Goal: Task Accomplishment & Management: Complete application form

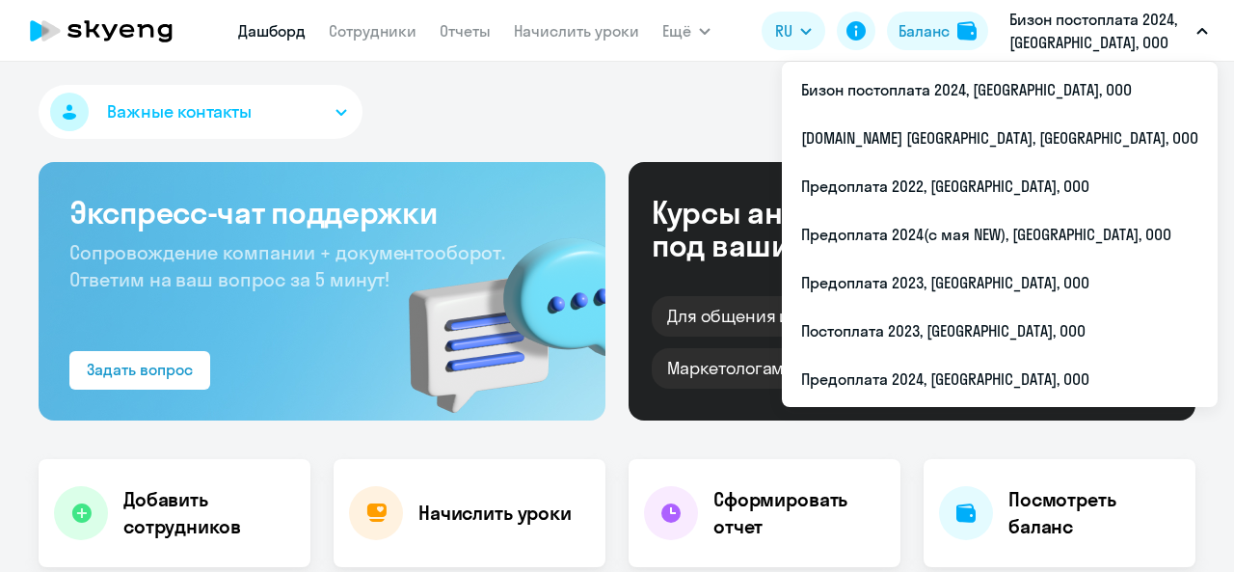
select select "30"
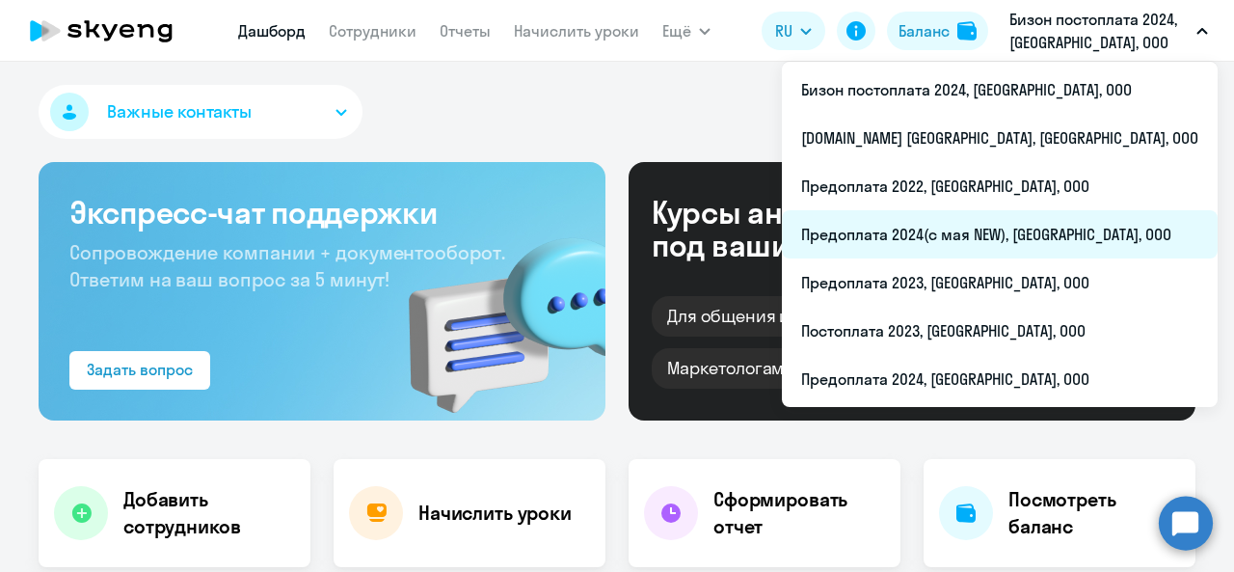
click at [1091, 225] on li "Предоплата 2024(с мая NEW), [GEOGRAPHIC_DATA], ООО" at bounding box center [1000, 234] width 436 height 48
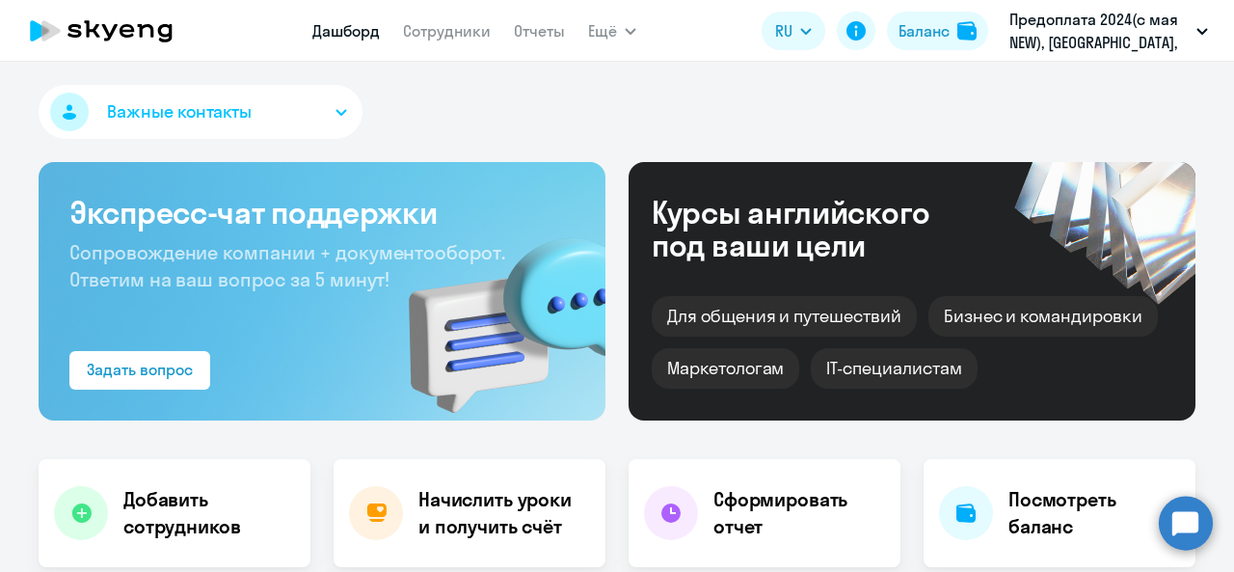
select select "30"
click at [449, 29] on link "Сотрудники" at bounding box center [447, 30] width 88 height 19
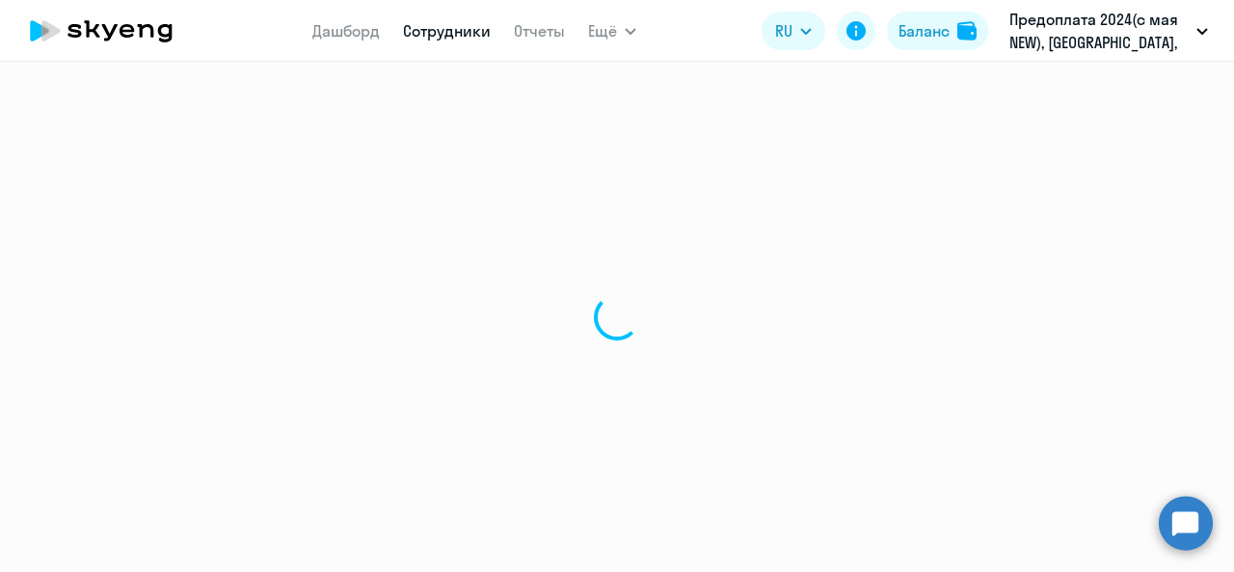
select select "30"
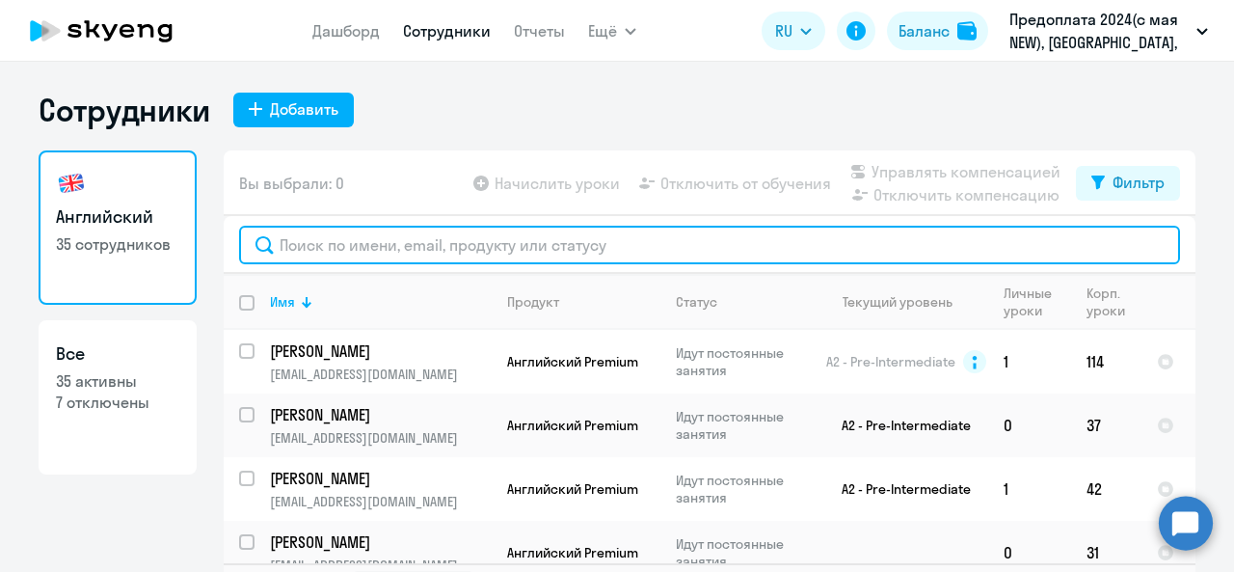
click at [415, 247] on input "text" at bounding box center [709, 245] width 941 height 39
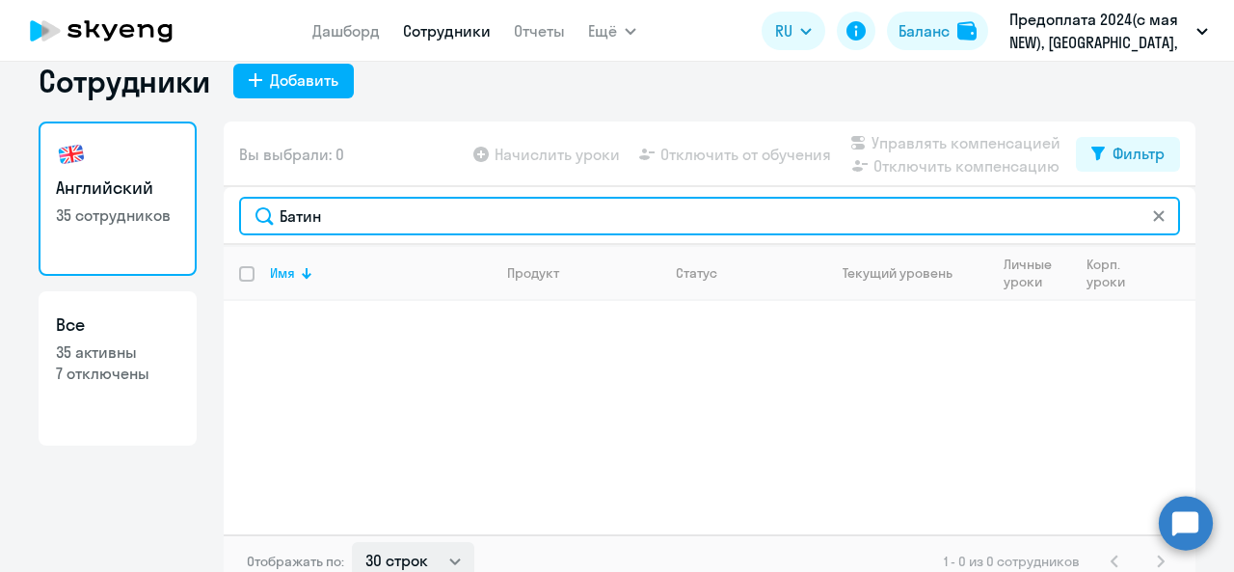
scroll to position [45, 0]
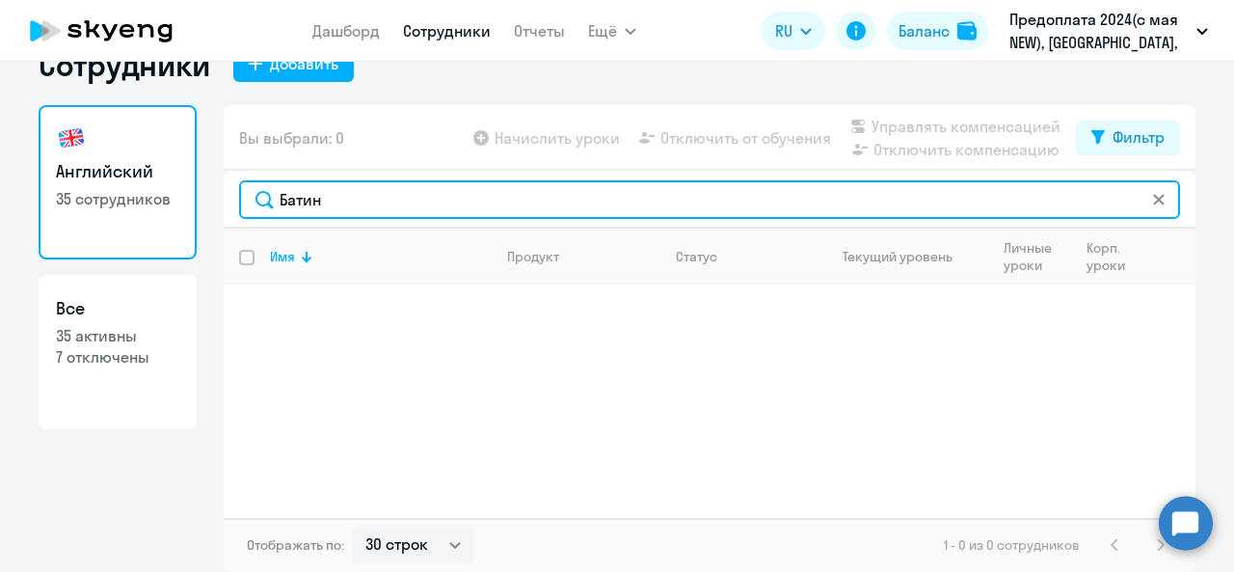
type input "Батин"
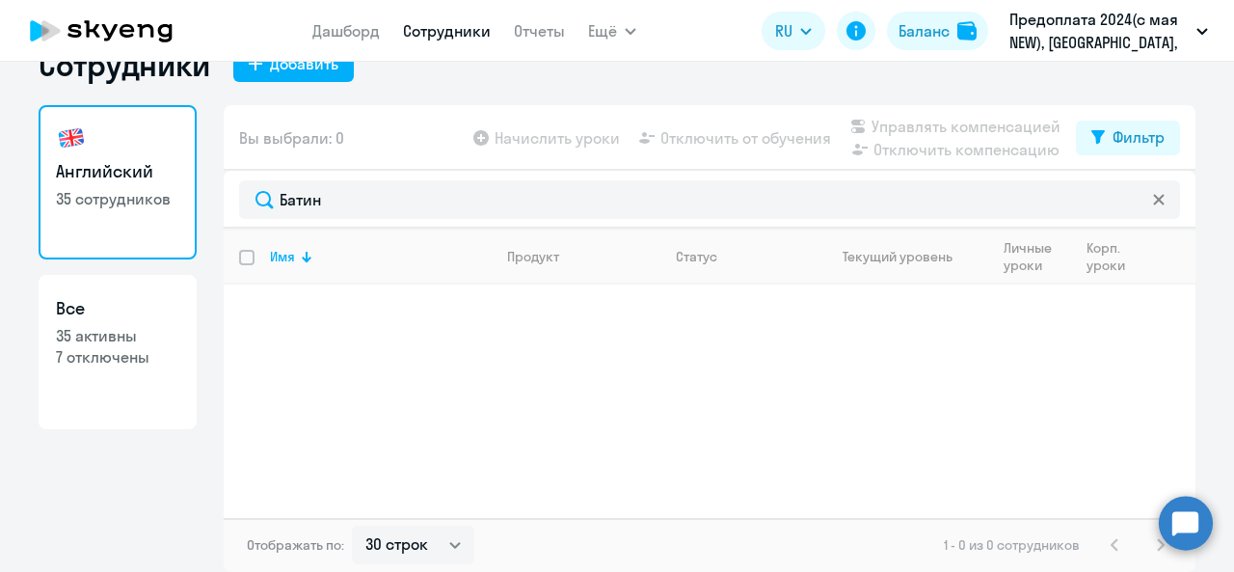
drag, startPoint x: 838, startPoint y: 455, endPoint x: 833, endPoint y: 384, distance: 71.5
click at [839, 455] on div "Имя Продукт Статус Текущий уровень Личные уроки Корп. уроки" at bounding box center [710, 373] width 972 height 289
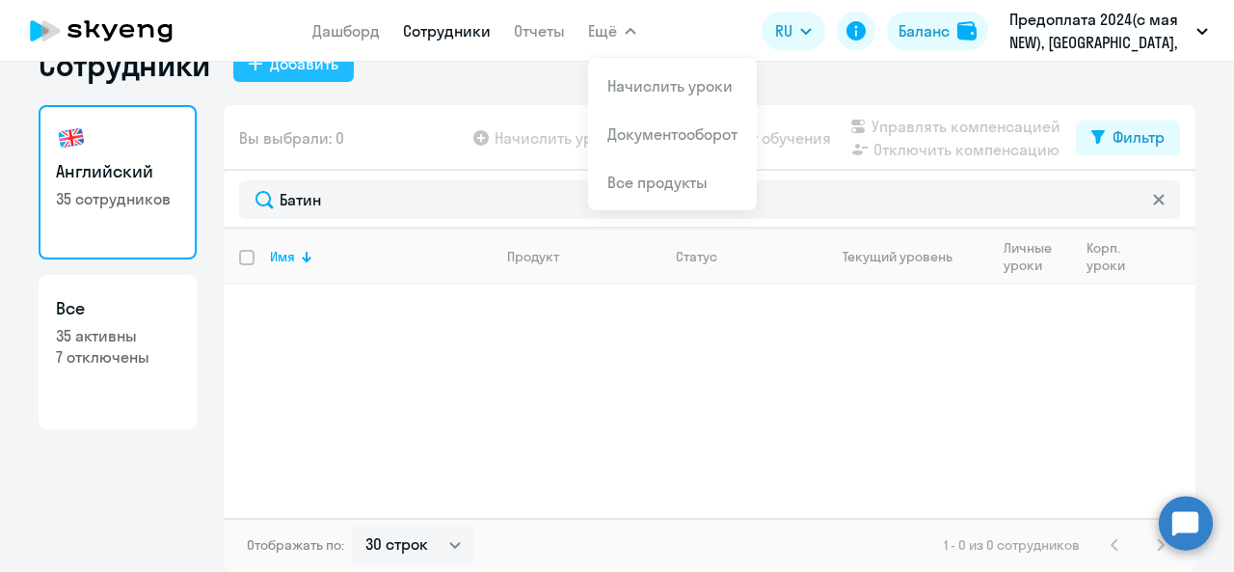
click at [253, 71] on button "Добавить" at bounding box center [293, 64] width 121 height 35
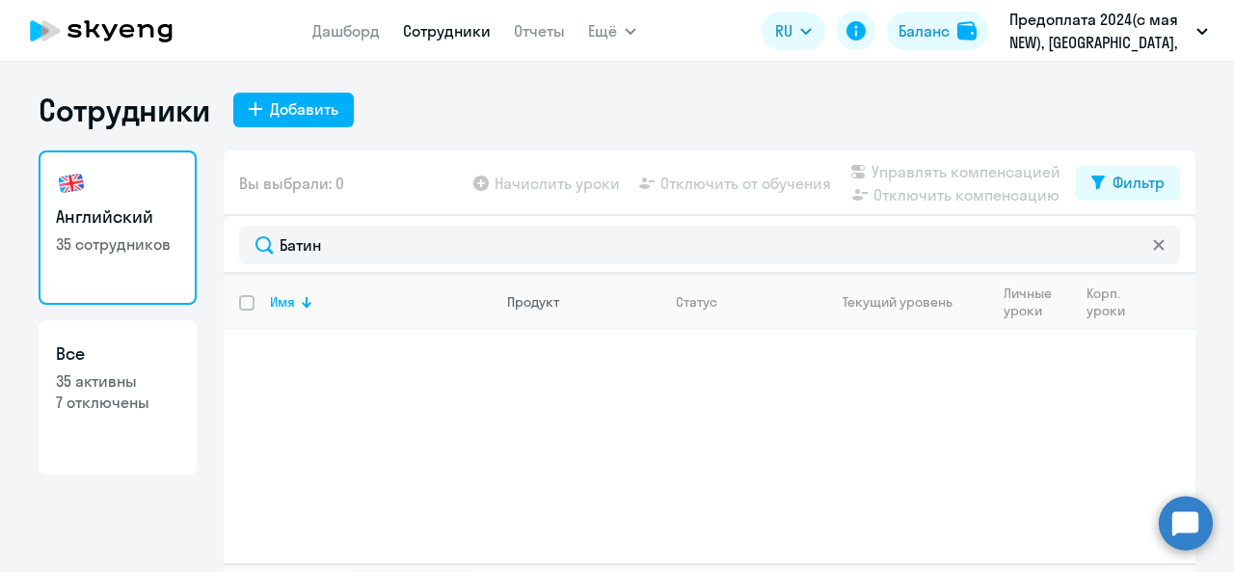
select select "english_adult_not_native_speaker"
select select "3"
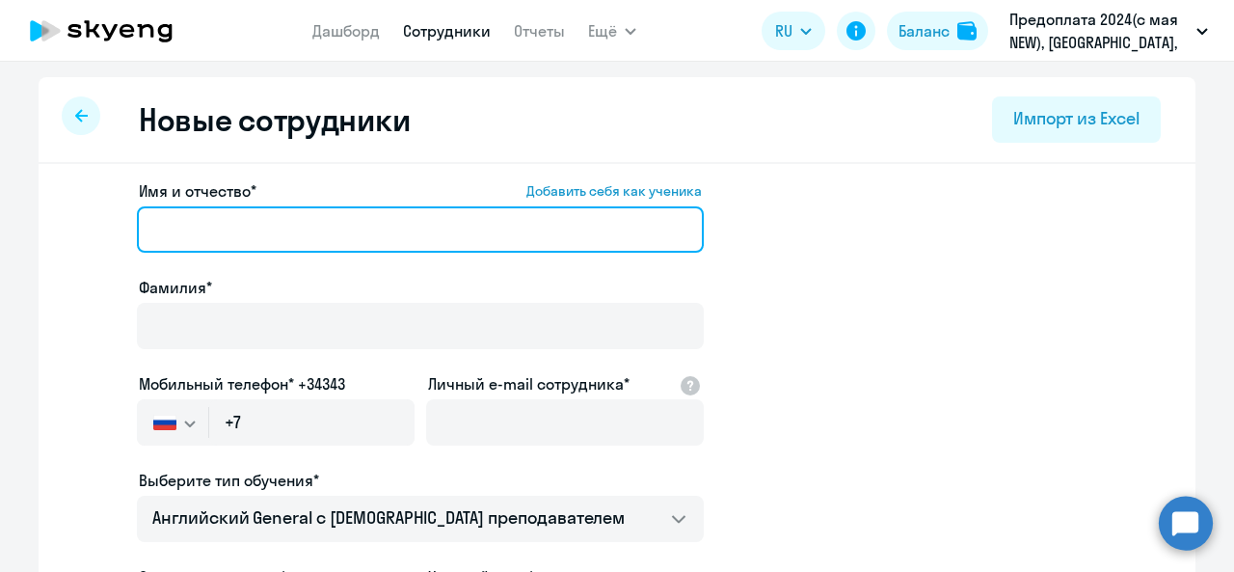
drag, startPoint x: 225, startPoint y: 232, endPoint x: 518, endPoint y: 0, distance: 374.1
click at [225, 232] on input "Имя и отчество* Добавить себя как ученика" at bounding box center [420, 229] width 567 height 46
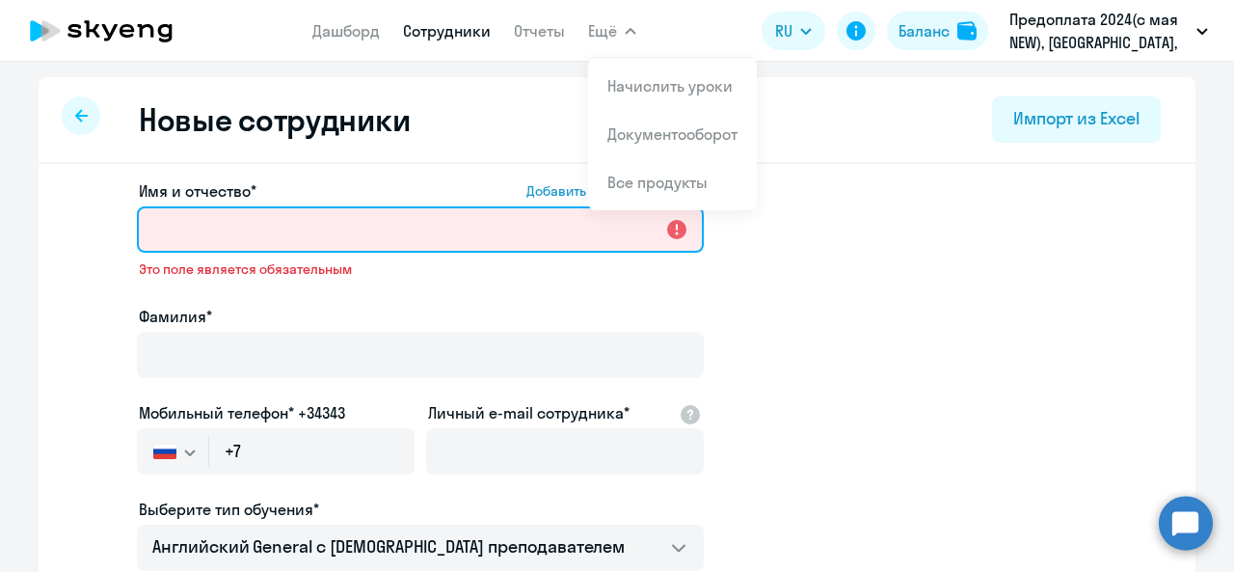
paste input "[PERSON_NAME]"
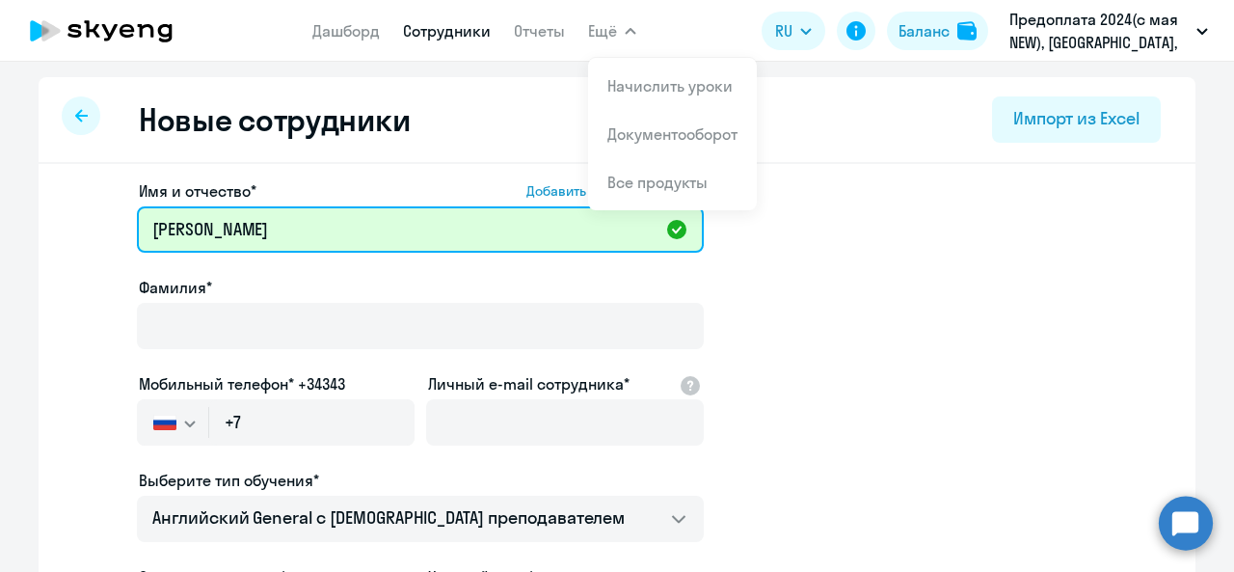
drag, startPoint x: 197, startPoint y: 225, endPoint x: 0, endPoint y: 207, distance: 197.5
click at [0, 207] on ng-component "Новые сотрудники Импорт из Excel Имя и отчество* Добавить себя как ученика [PER…" at bounding box center [617, 544] width 1234 height 934
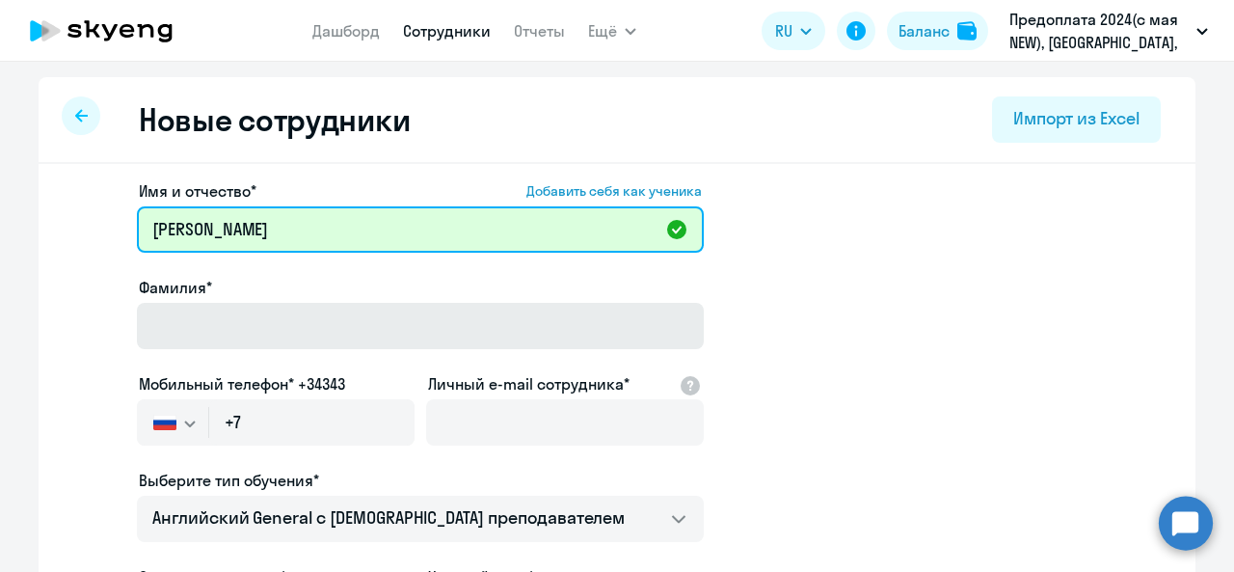
type input "[PERSON_NAME]"
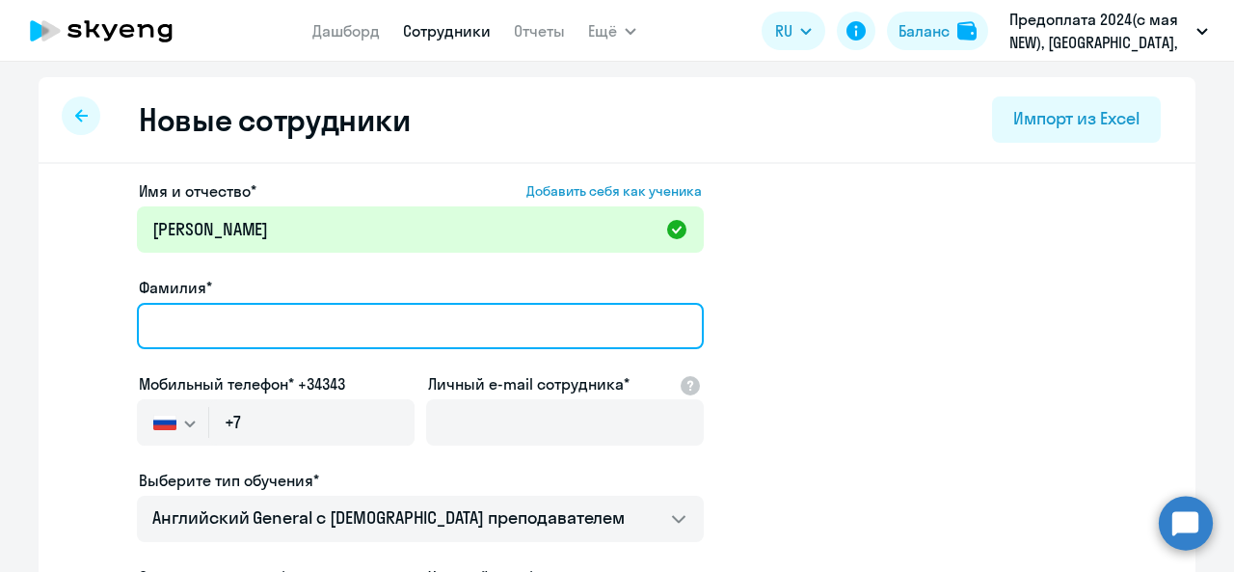
click at [221, 330] on input "Фамилия*" at bounding box center [420, 326] width 567 height 46
paste input "[PERSON_NAME]"
drag, startPoint x: 353, startPoint y: 323, endPoint x: 190, endPoint y: 325, distance: 163.0
click at [190, 325] on input "[PERSON_NAME]" at bounding box center [420, 326] width 567 height 46
type input "Батин"
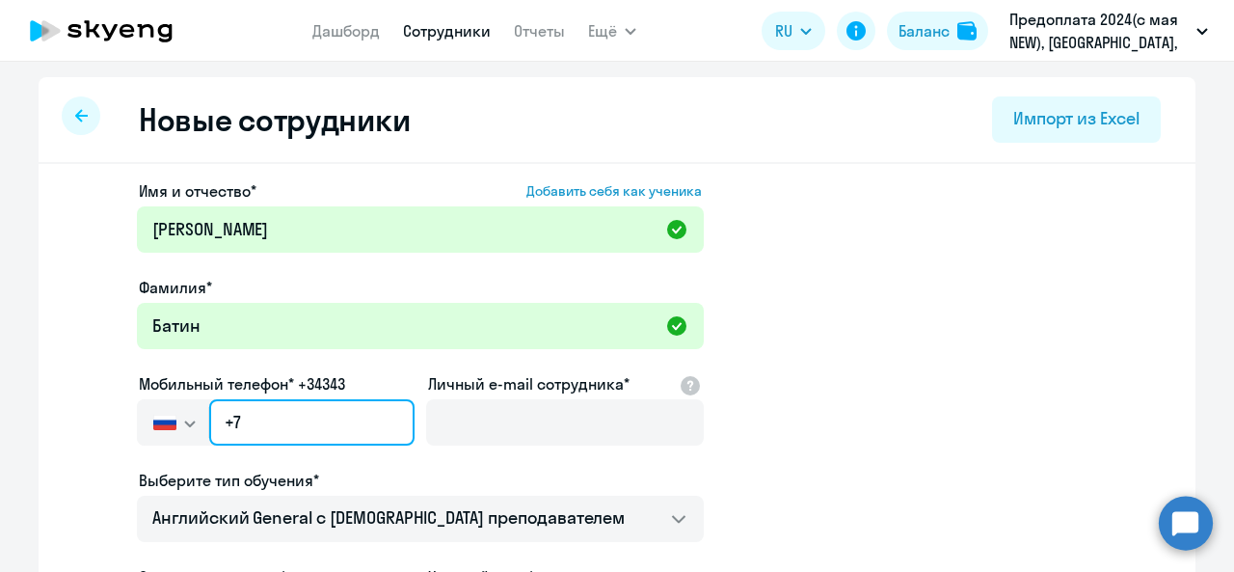
click at [265, 425] on input "+7" at bounding box center [311, 422] width 205 height 46
paste input "[PHONE_NUMBER]"
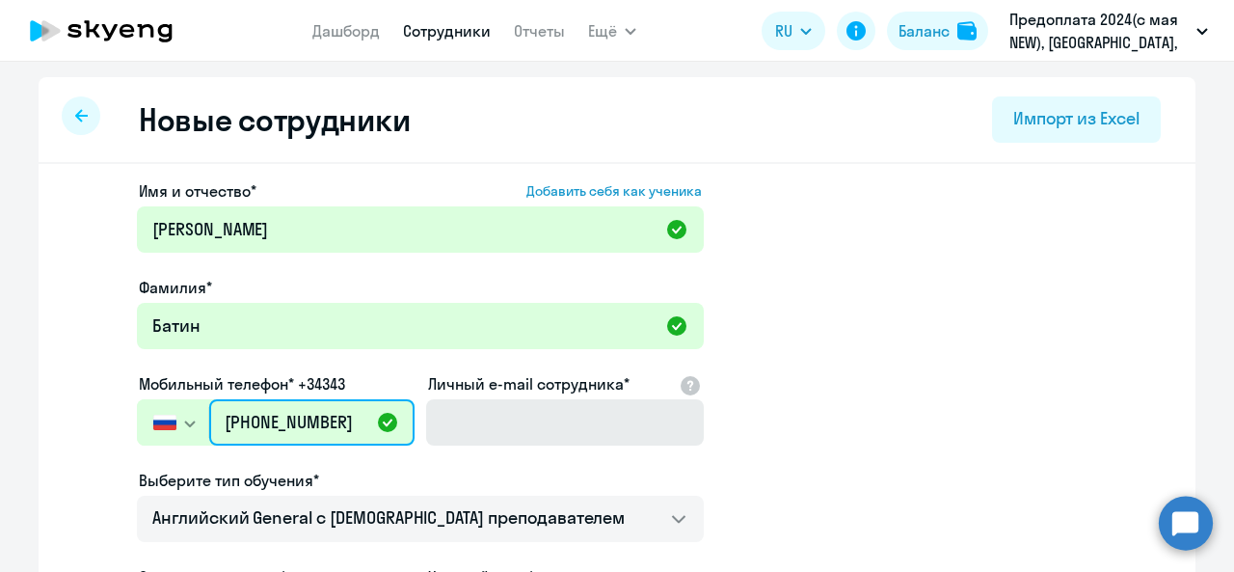
paste input "text"
type input "+7"
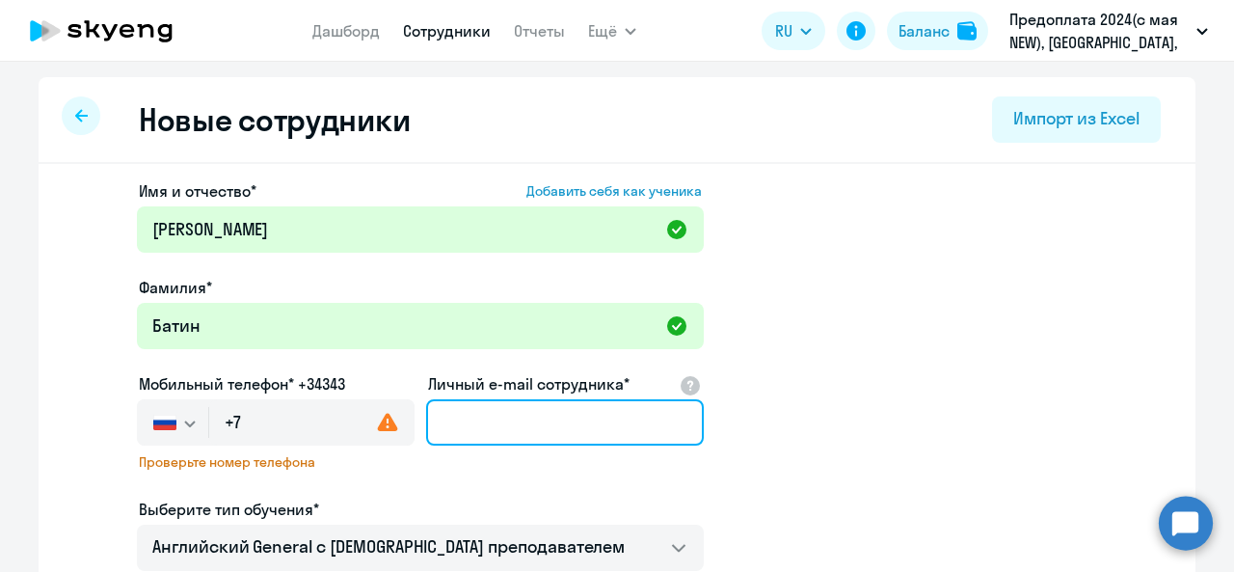
click at [519, 430] on input "Личный e-mail сотрудника*" at bounding box center [565, 422] width 278 height 46
paste input "[EMAIL_ADDRESS][DOMAIN_NAME]"
type input "[EMAIL_ADDRESS][DOMAIN_NAME]"
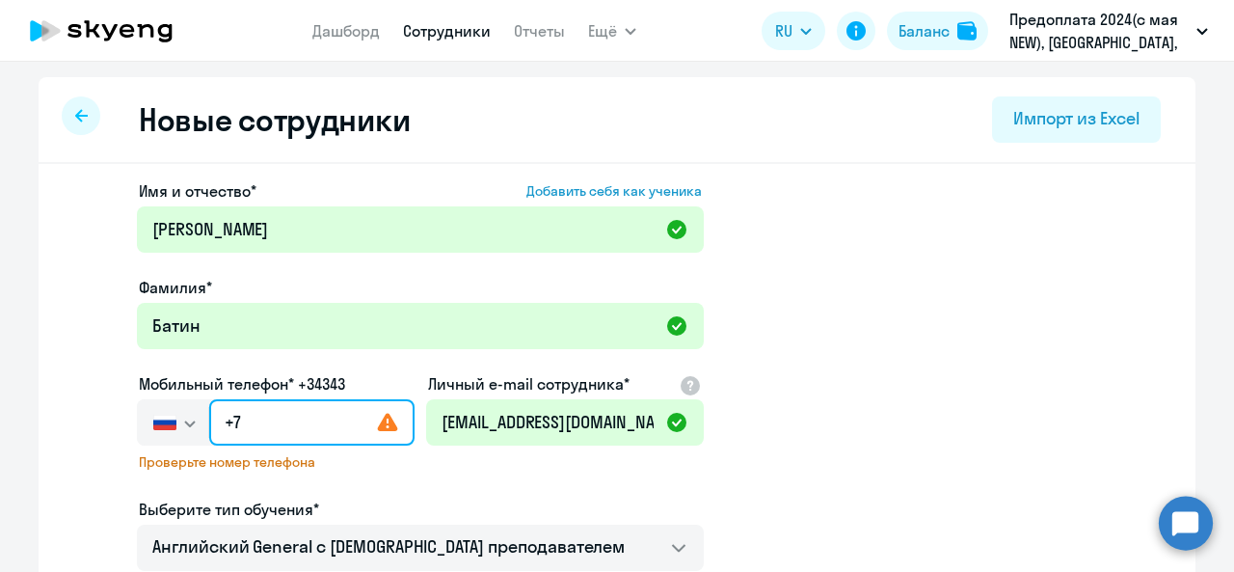
click at [286, 420] on input "+7" at bounding box center [311, 422] width 205 height 46
paste input "[PHONE_NUMBER]"
type input "[PHONE_NUMBER]"
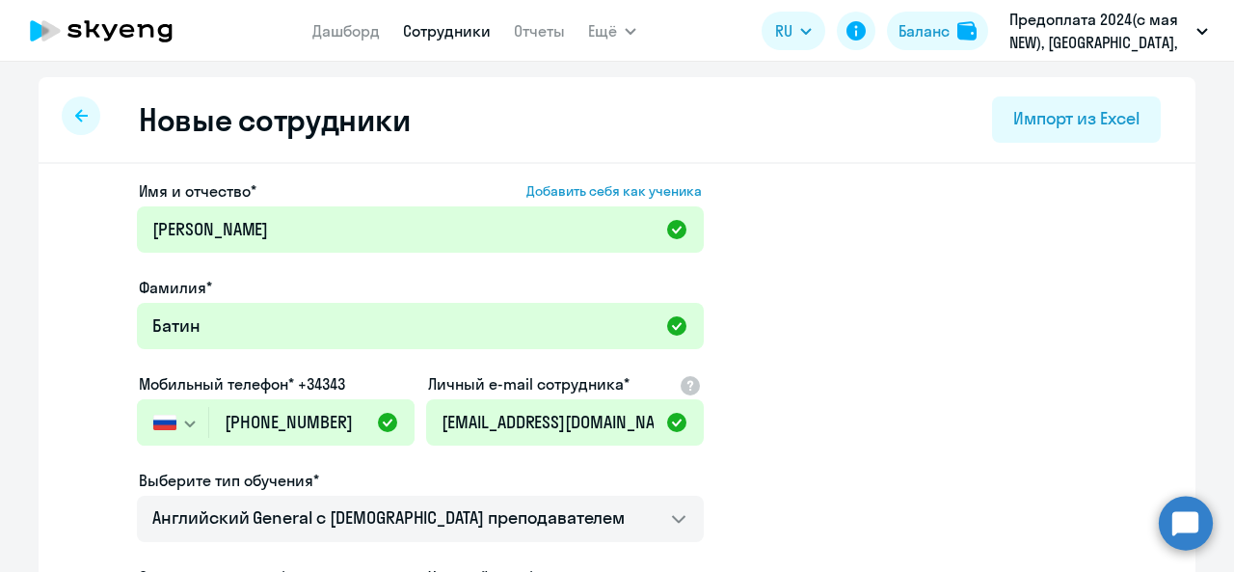
click at [806, 395] on app-new-student-form "Имя и отчество* Добавить себя как ученика [PERSON_NAME]* [PERSON_NAME] телефон*…" at bounding box center [617, 523] width 1096 height 688
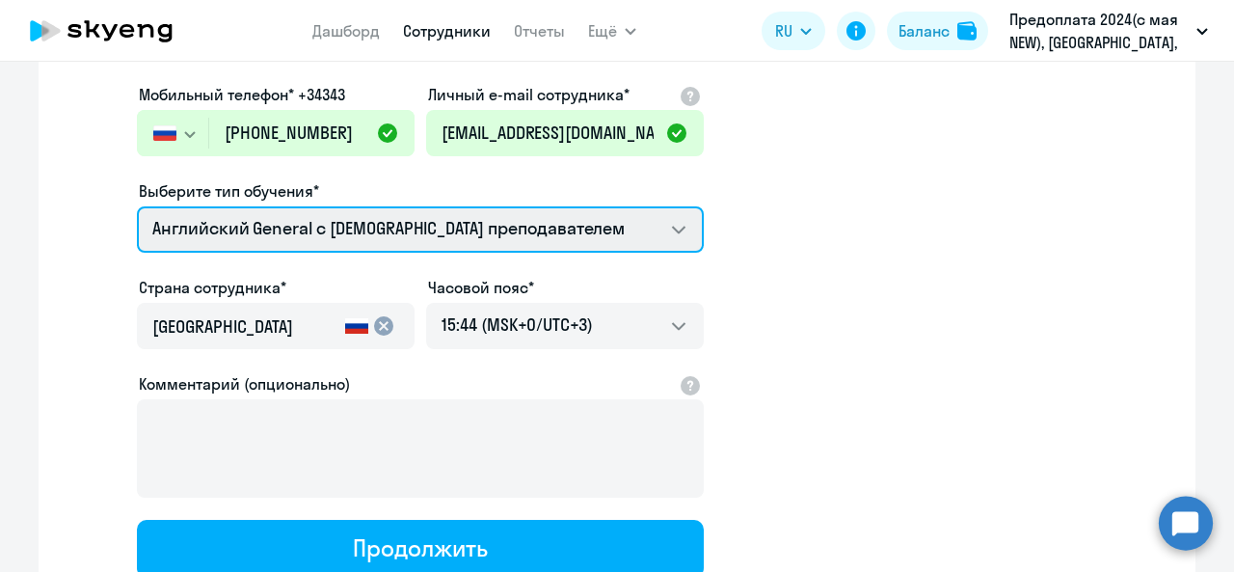
click at [356, 216] on select "Английский General с [DEMOGRAPHIC_DATA] преподавателем Премиум [DEMOGRAPHIC_DAT…" at bounding box center [420, 229] width 567 height 46
select select "english_adult_not_native_speaker_premium"
click at [137, 206] on select "Английский General с [DEMOGRAPHIC_DATA] преподавателем Премиум [DEMOGRAPHIC_DAT…" at bounding box center [420, 229] width 567 height 46
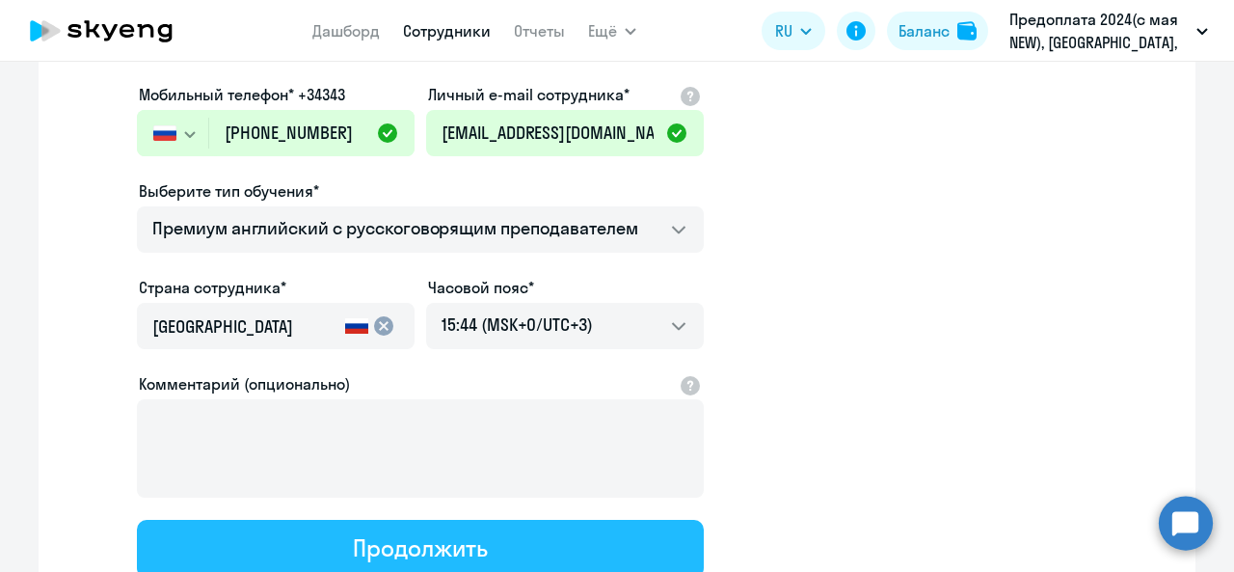
click at [358, 544] on div "Продолжить" at bounding box center [420, 547] width 134 height 31
select select "english_adult_not_native_speaker_premium"
select select "3"
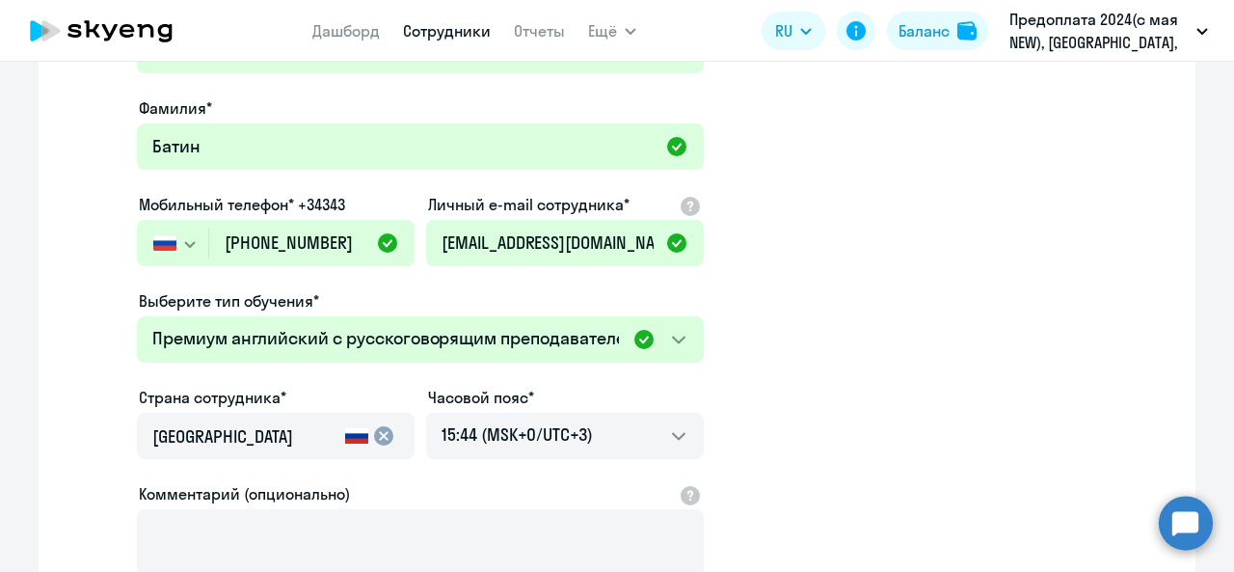
scroll to position [19, 0]
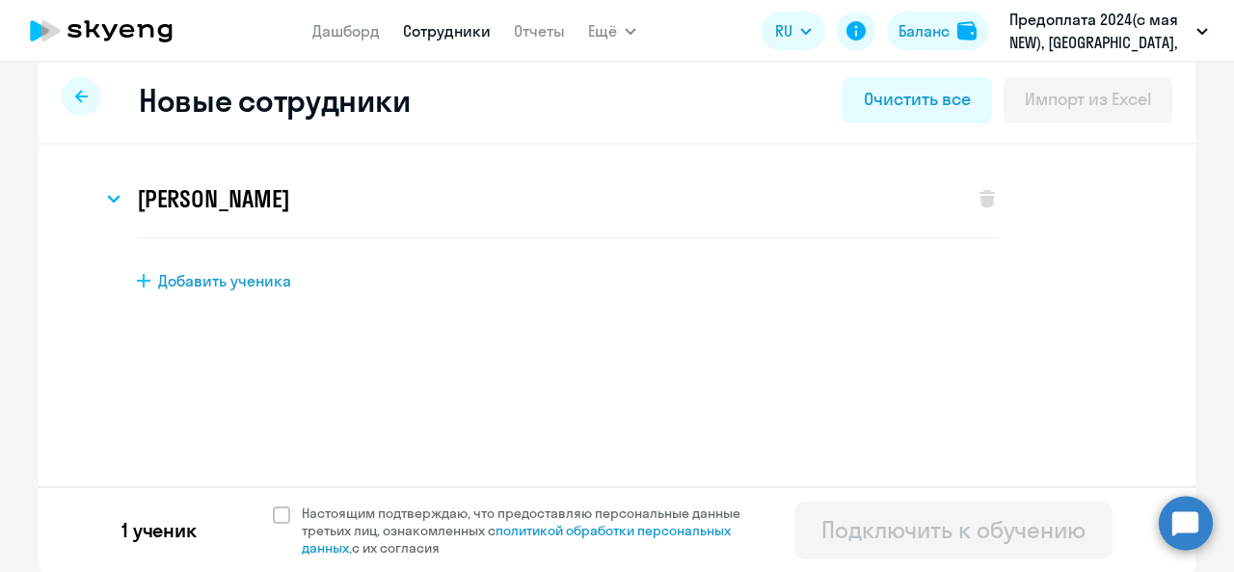
click at [178, 279] on span "Добавить ученика" at bounding box center [224, 280] width 133 height 21
select select "english_adult_not_native_speaker"
select select "3"
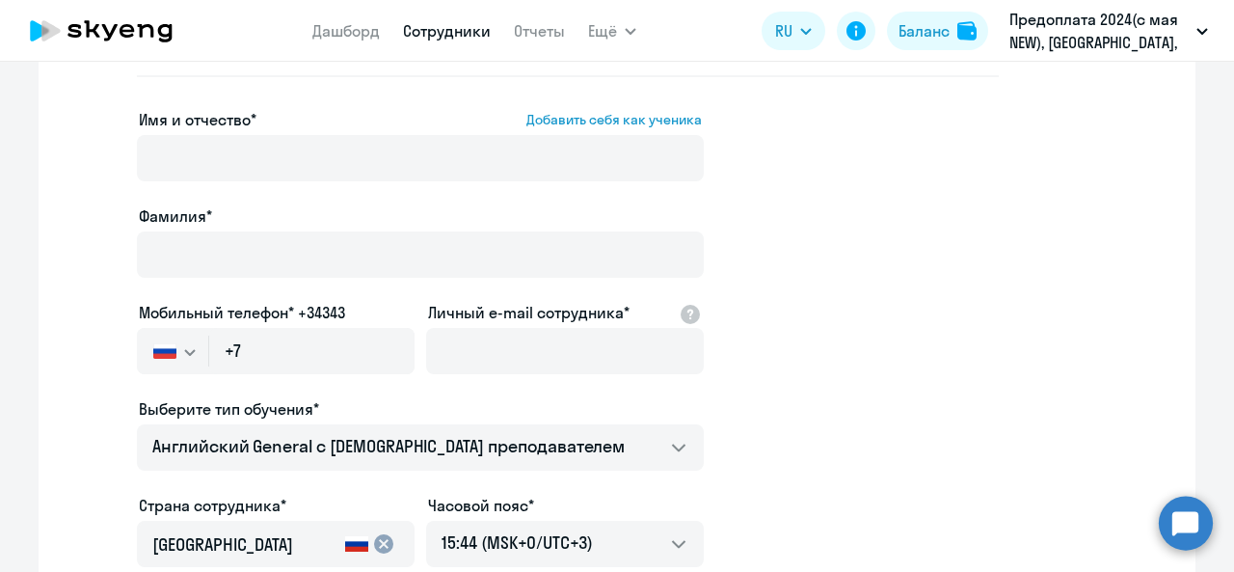
scroll to position [14, 0]
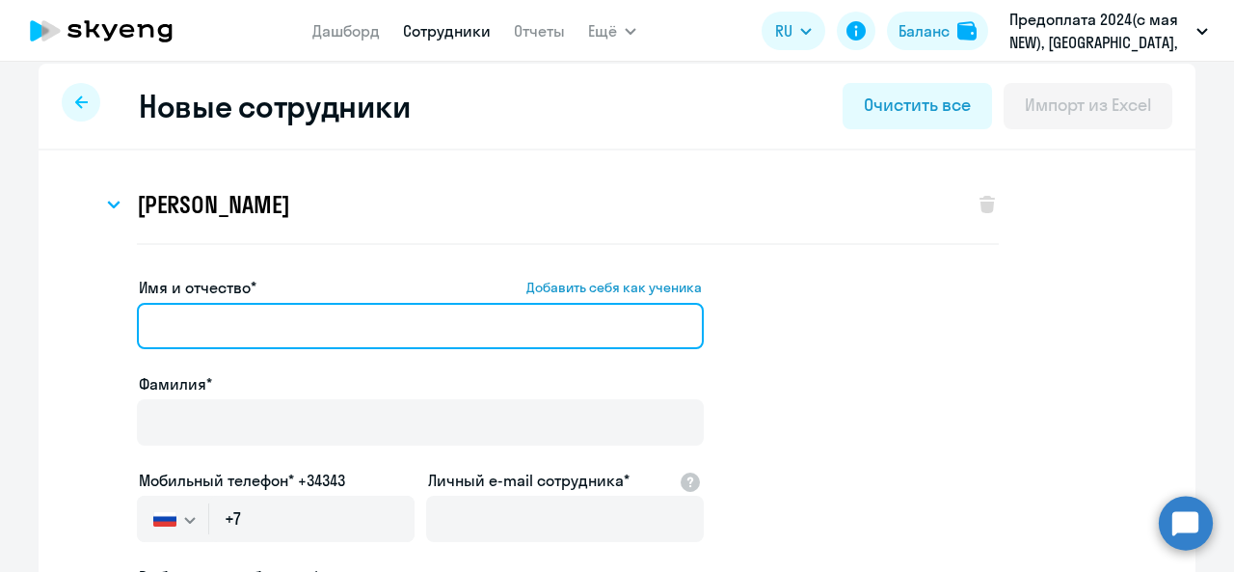
click at [206, 326] on input "Имя и отчество* Добавить себя как ученика" at bounding box center [420, 326] width 567 height 46
paste input "[PERSON_NAME] [PERSON_NAME]"
drag, startPoint x: 257, startPoint y: 330, endPoint x: 0, endPoint y: 325, distance: 257.5
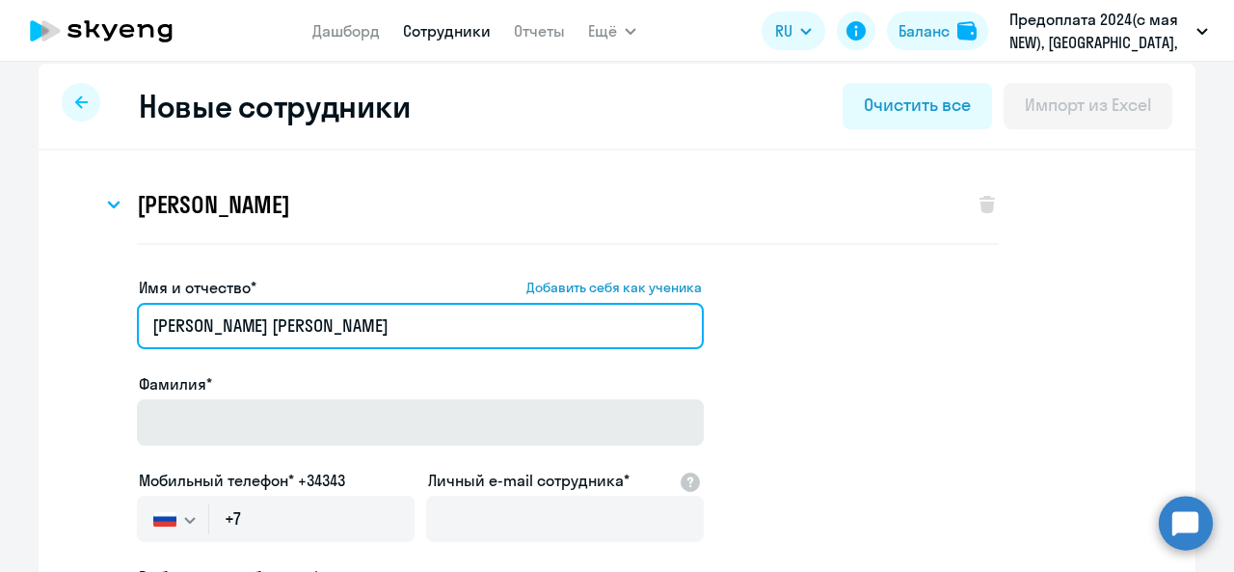
type input "[PERSON_NAME] [PERSON_NAME]"
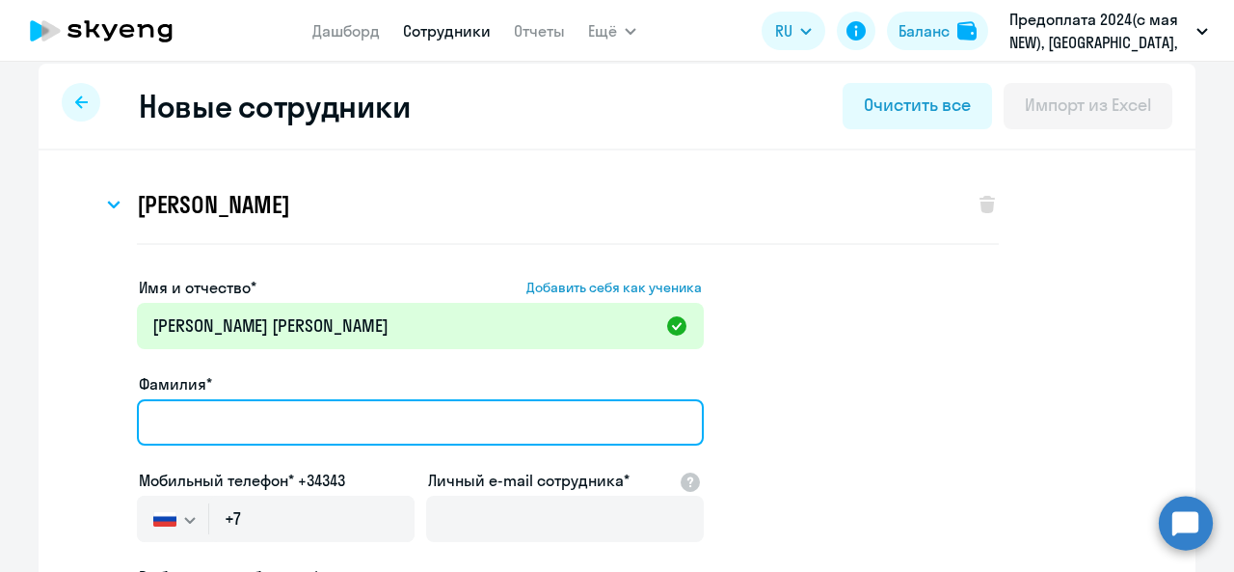
click at [212, 421] on input "Фамилия*" at bounding box center [420, 422] width 567 height 46
paste input "[PERSON_NAME] [PERSON_NAME]"
drag, startPoint x: 464, startPoint y: 414, endPoint x: 259, endPoint y: 420, distance: 204.6
click at [259, 420] on input "[PERSON_NAME] [PERSON_NAME]" at bounding box center [420, 422] width 567 height 46
type input "[PERSON_NAME]"
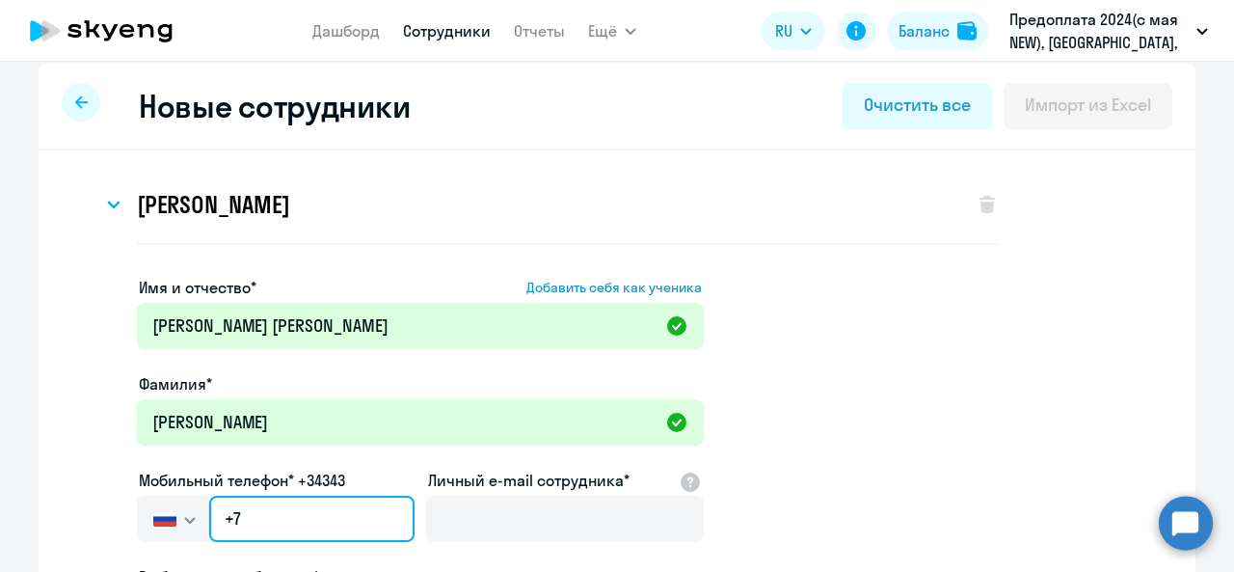
click at [284, 501] on input "+7" at bounding box center [311, 519] width 205 height 46
paste input "[PHONE_NUMBER]"
type input "[PHONE_NUMBER]"
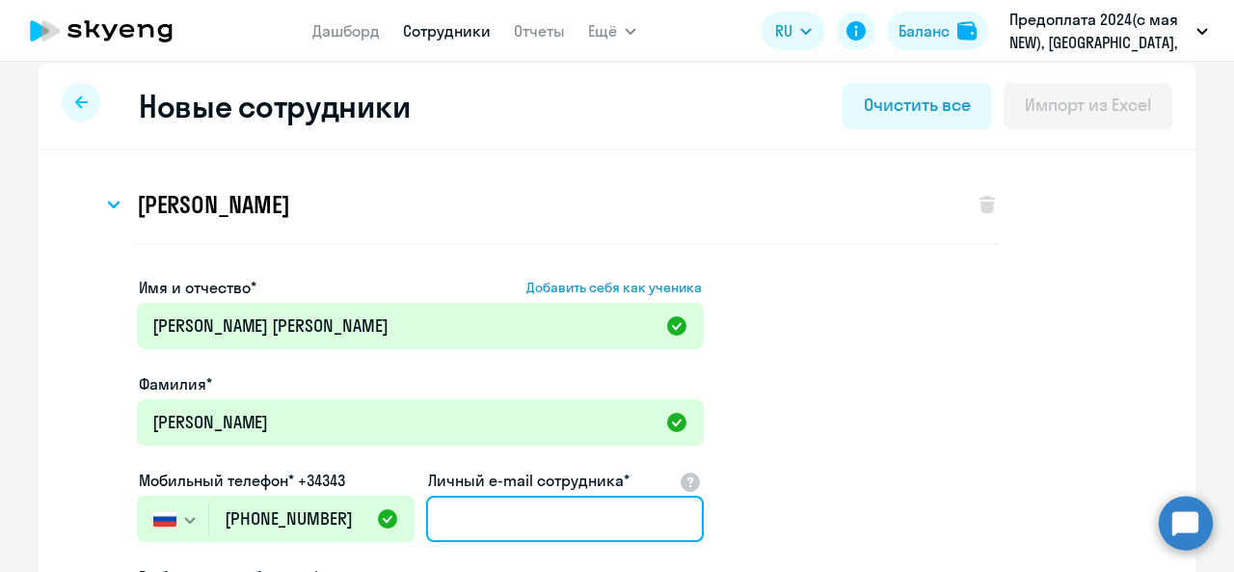
click at [500, 520] on input "Личный e-mail сотрудника*" at bounding box center [565, 519] width 278 height 46
type input "м"
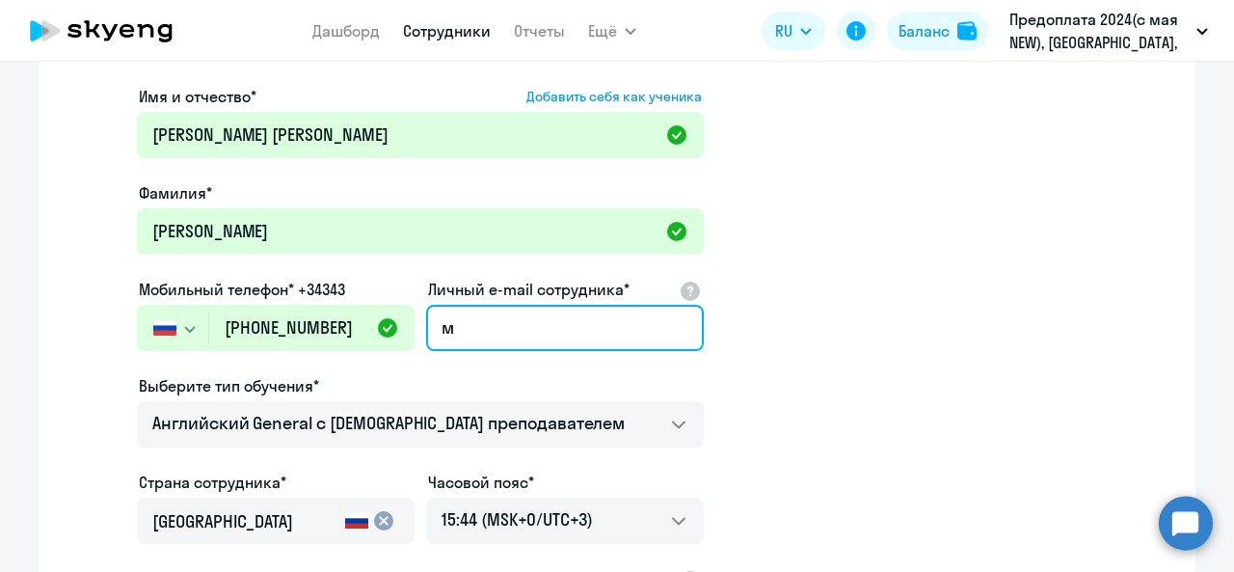
scroll to position [206, 0]
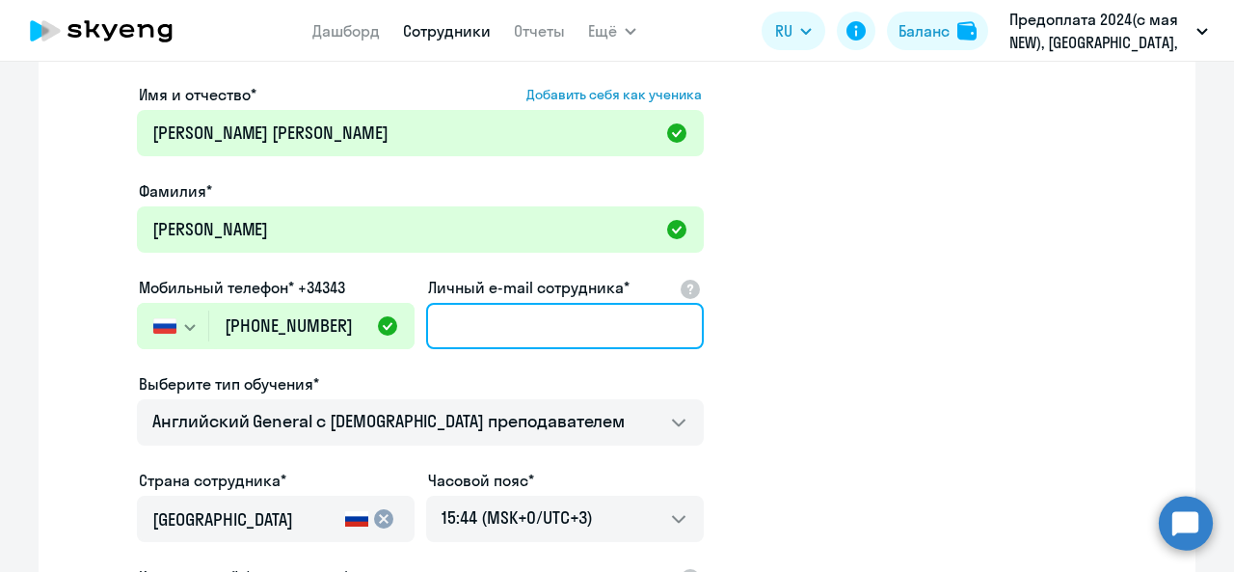
paste input "[EMAIL_ADDRESS][DOMAIN_NAME]"
type input "[EMAIL_ADDRESS][DOMAIN_NAME]"
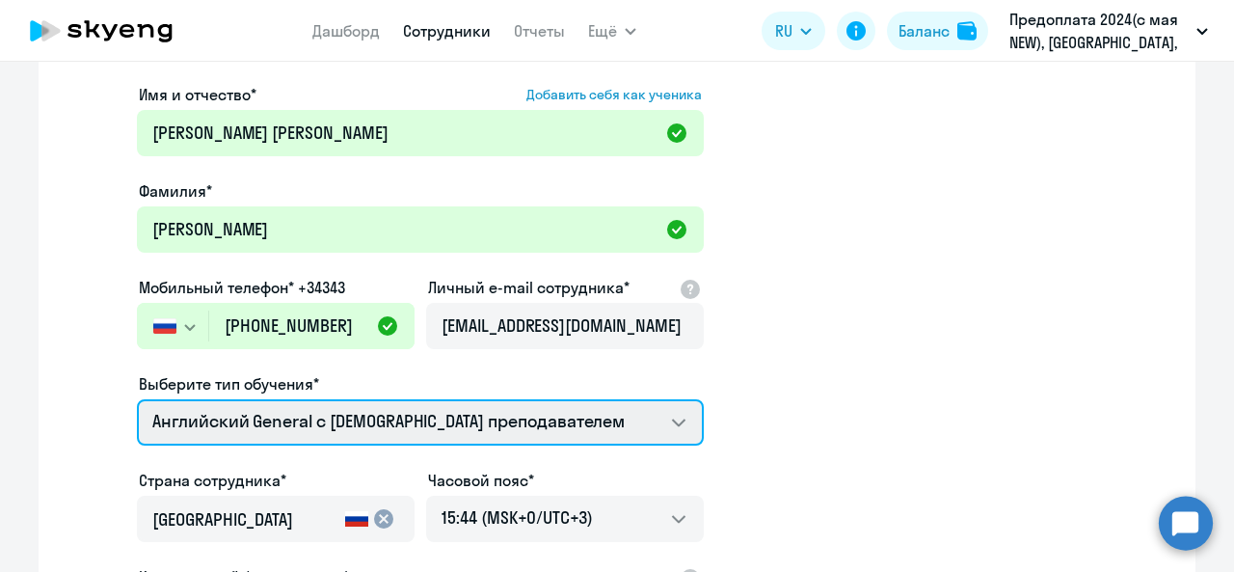
click at [555, 420] on select "Английский General с [DEMOGRAPHIC_DATA] преподавателем Премиум [DEMOGRAPHIC_DAT…" at bounding box center [420, 422] width 567 height 46
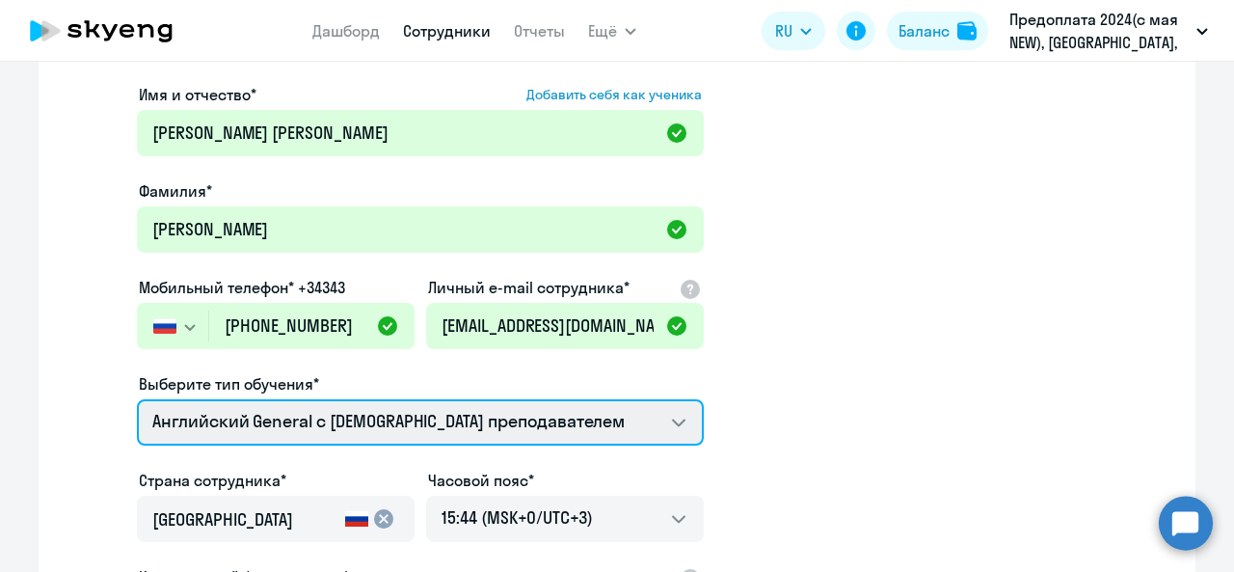
select select "english_adult_not_native_speaker_premium"
click at [137, 399] on select "Английский General с [DEMOGRAPHIC_DATA] преподавателем Премиум [DEMOGRAPHIC_DAT…" at bounding box center [420, 422] width 567 height 46
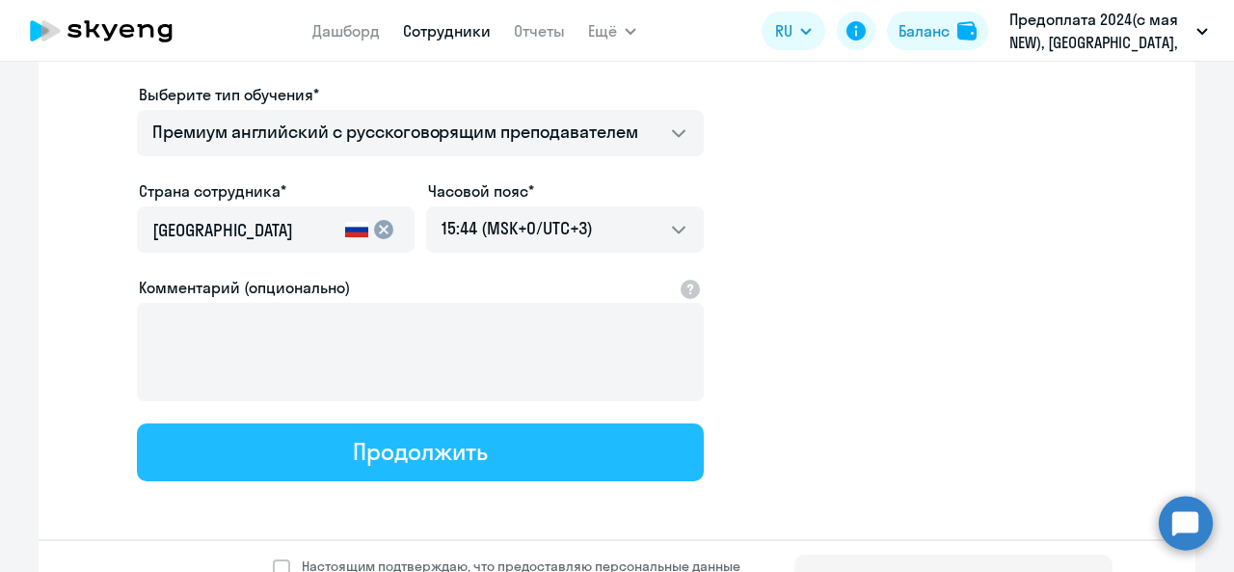
click at [359, 442] on div "Продолжить" at bounding box center [420, 451] width 134 height 31
select select "english_adult_not_native_speaker_premium"
select select "3"
select select "english_adult_not_native_speaker_premium"
select select "3"
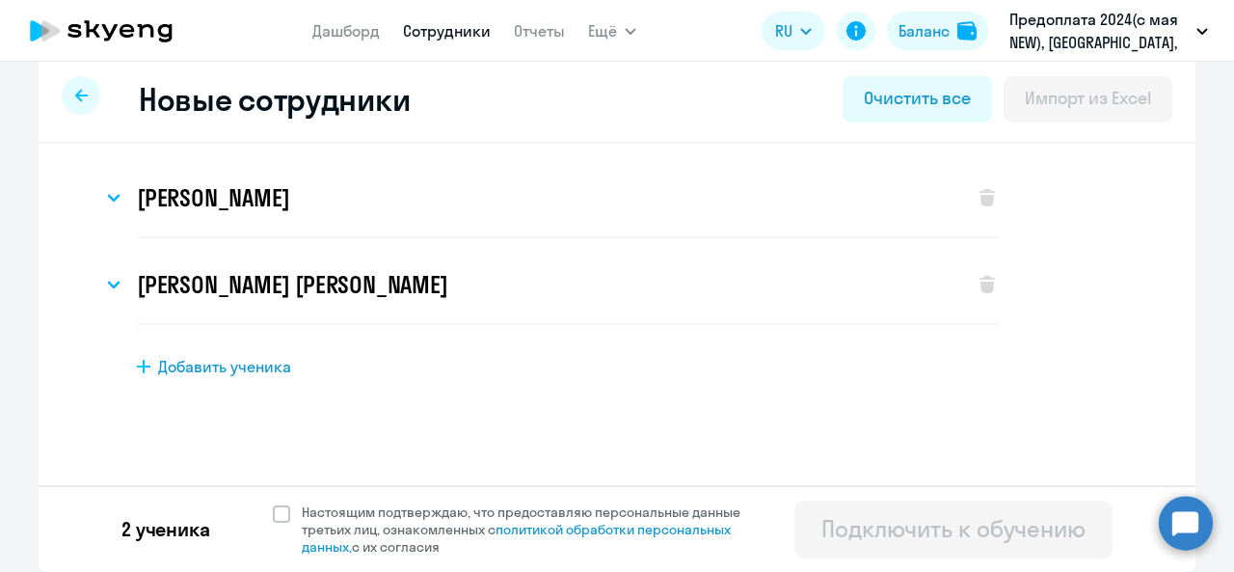
scroll to position [0, 0]
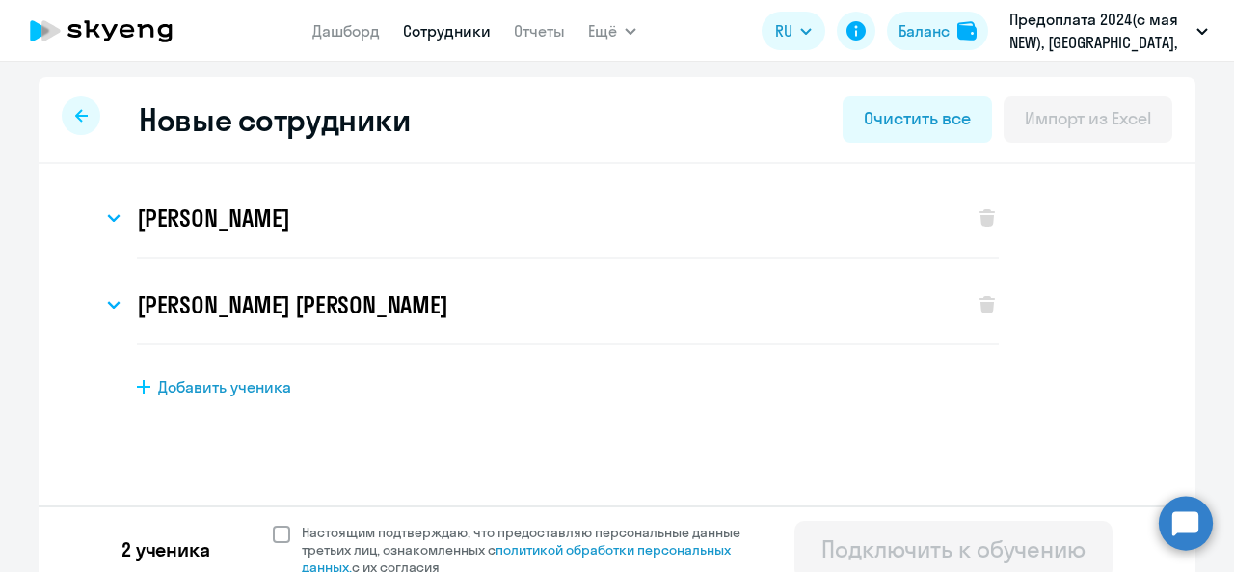
click at [277, 534] on span at bounding box center [281, 534] width 17 height 17
click at [273, 524] on input "Настоящим подтверждаю, что предоставляю персональные данные третьих лиц, ознако…" at bounding box center [272, 523] width 1 height 1
checkbox input "true"
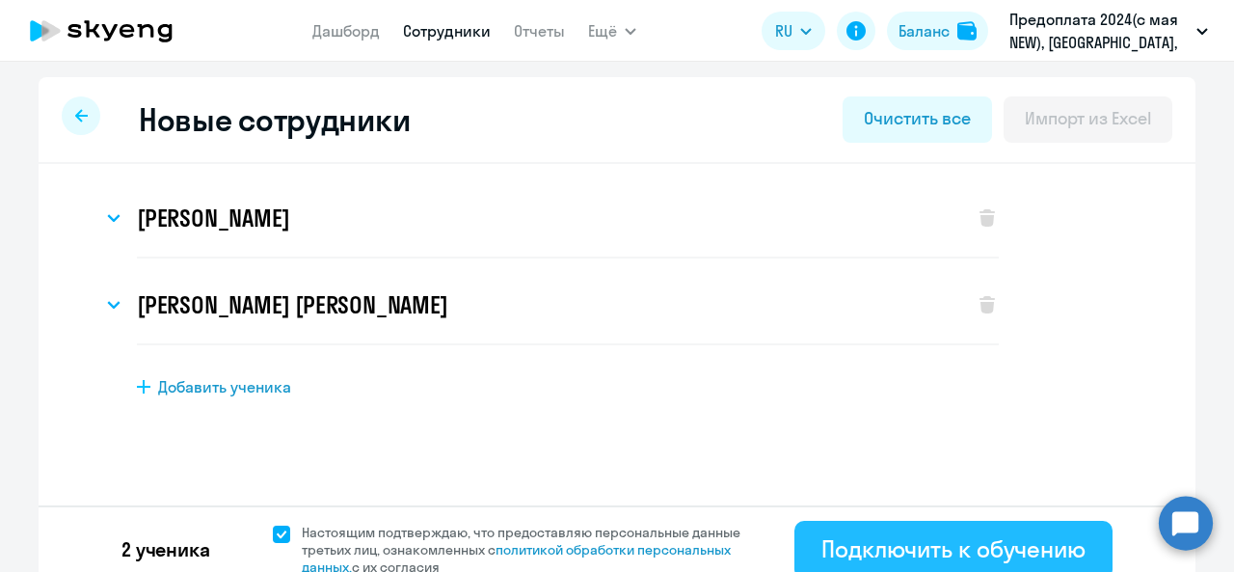
click at [1002, 555] on div "Подключить к обучению" at bounding box center [954, 548] width 264 height 31
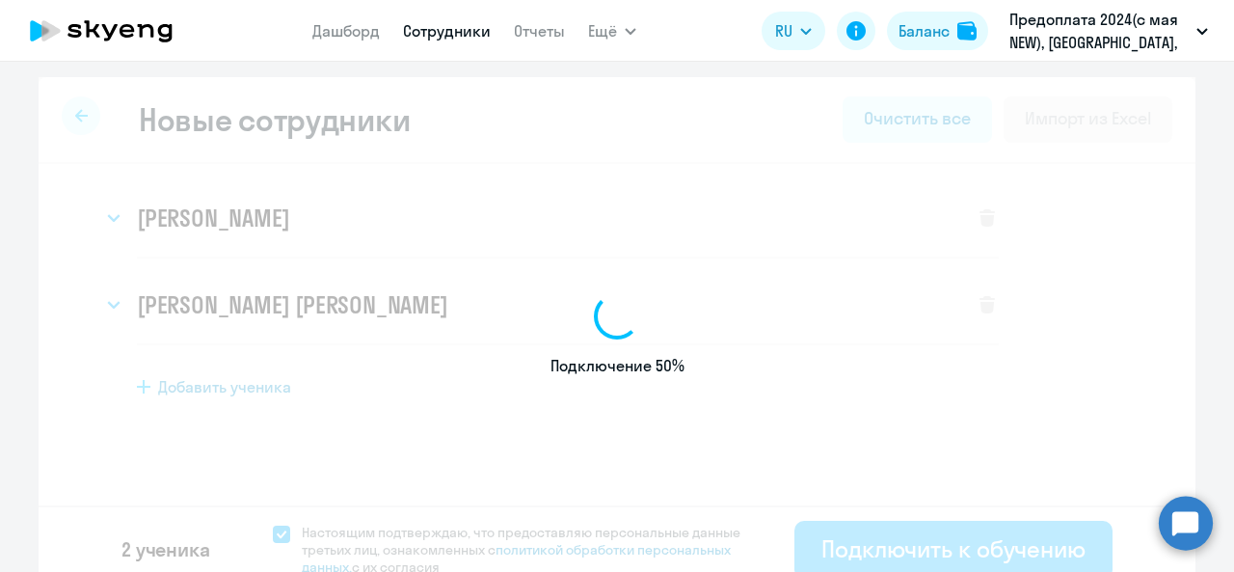
select select "english_adult_not_native_speaker"
select select "3"
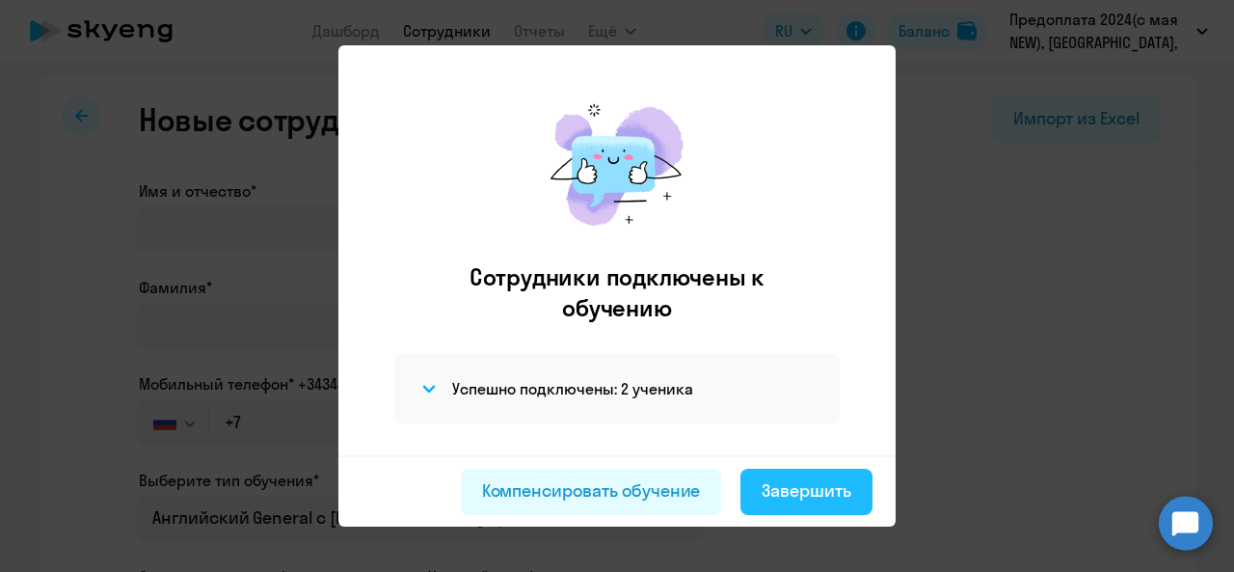
click at [839, 478] on div "Завершить" at bounding box center [807, 490] width 90 height 25
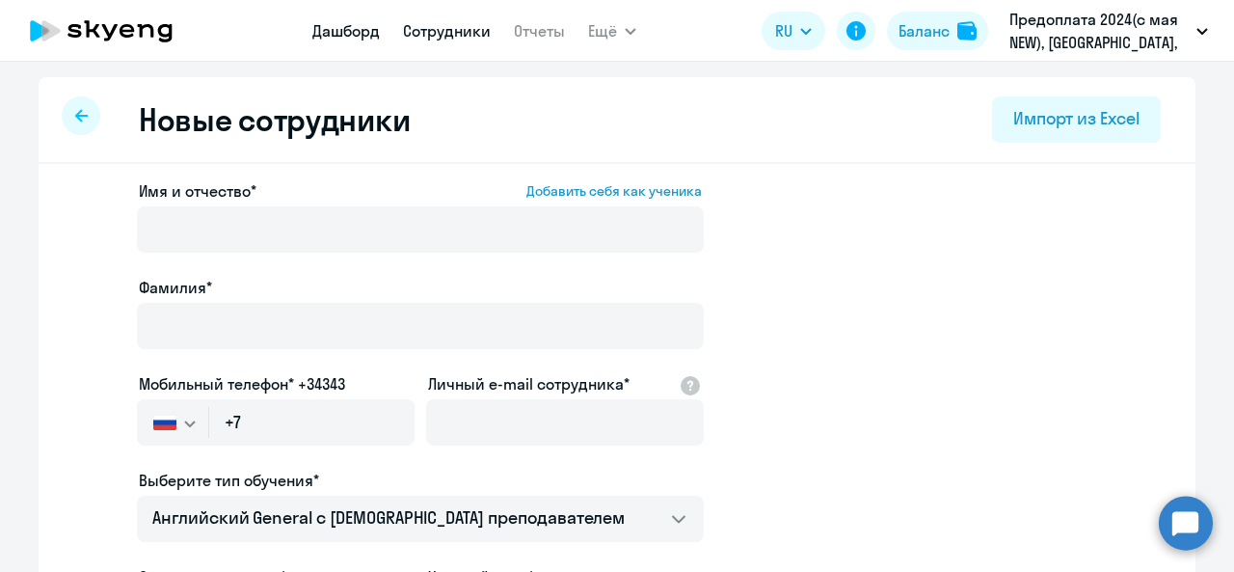
click at [356, 28] on link "Дашборд" at bounding box center [346, 30] width 68 height 19
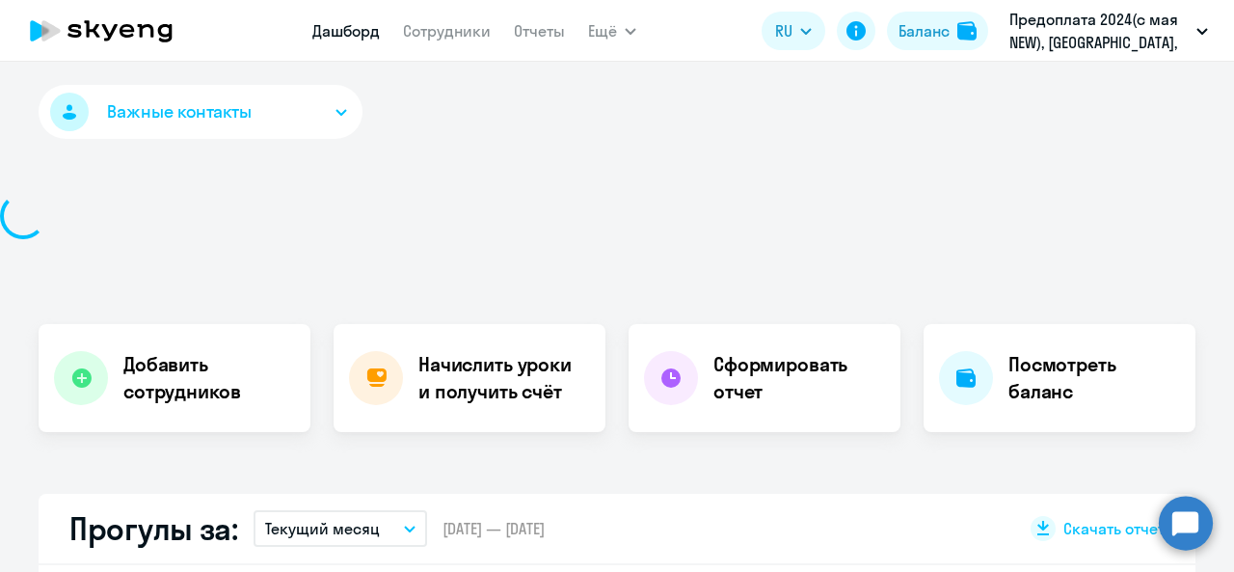
click at [492, 42] on nav "Дашборд Сотрудники Отчеты" at bounding box center [438, 31] width 253 height 39
click at [481, 41] on app-menu-item-link "Сотрудники" at bounding box center [447, 31] width 88 height 24
click at [471, 35] on link "Сотрудники" at bounding box center [447, 30] width 88 height 19
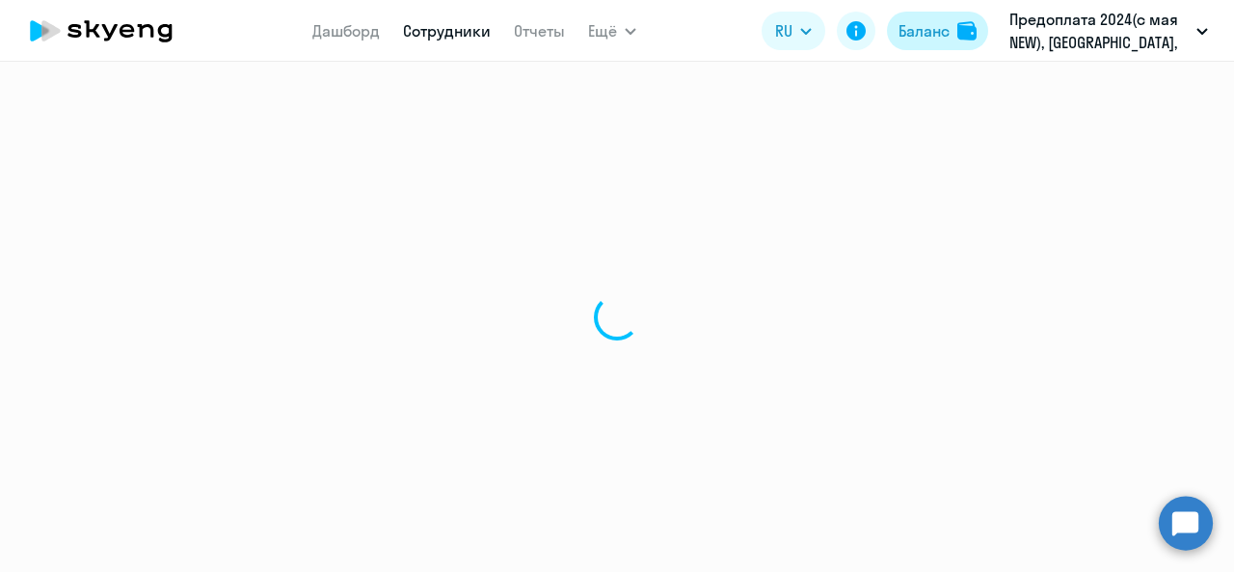
click at [927, 22] on div "Баланс" at bounding box center [924, 30] width 51 height 23
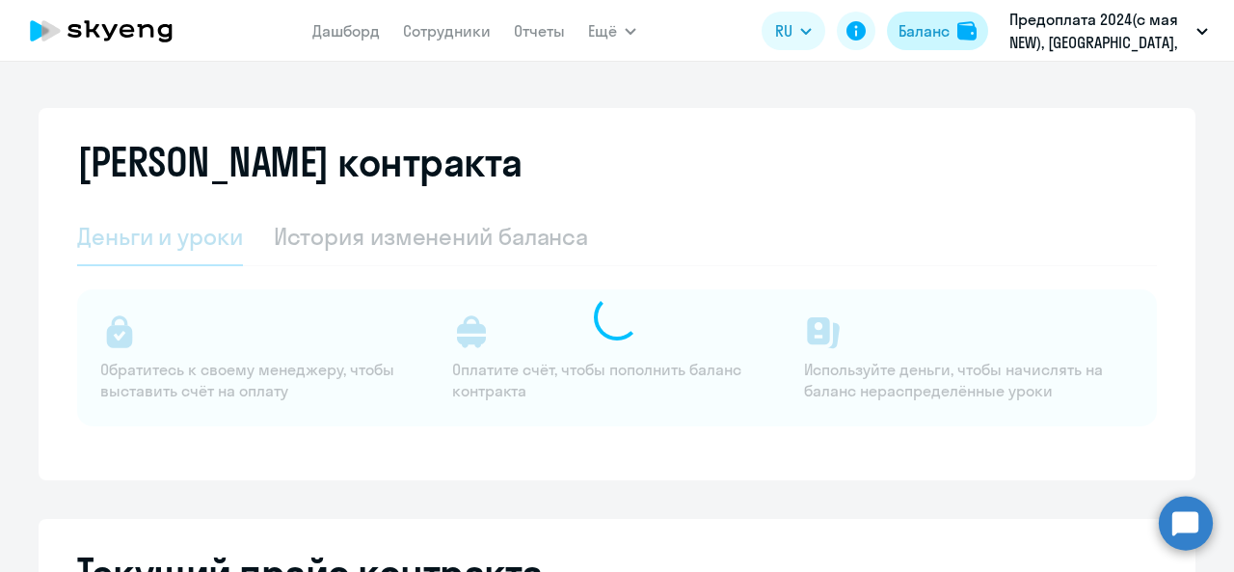
select select "english_adult_not_native_speaker"
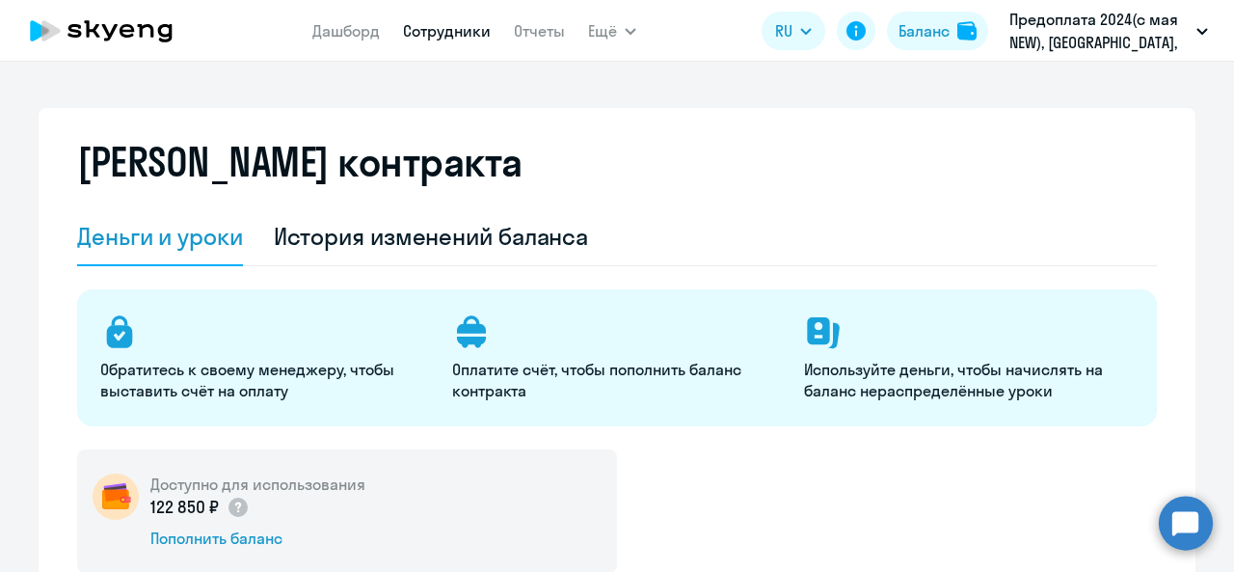
click at [450, 28] on link "Сотрудники" at bounding box center [447, 30] width 88 height 19
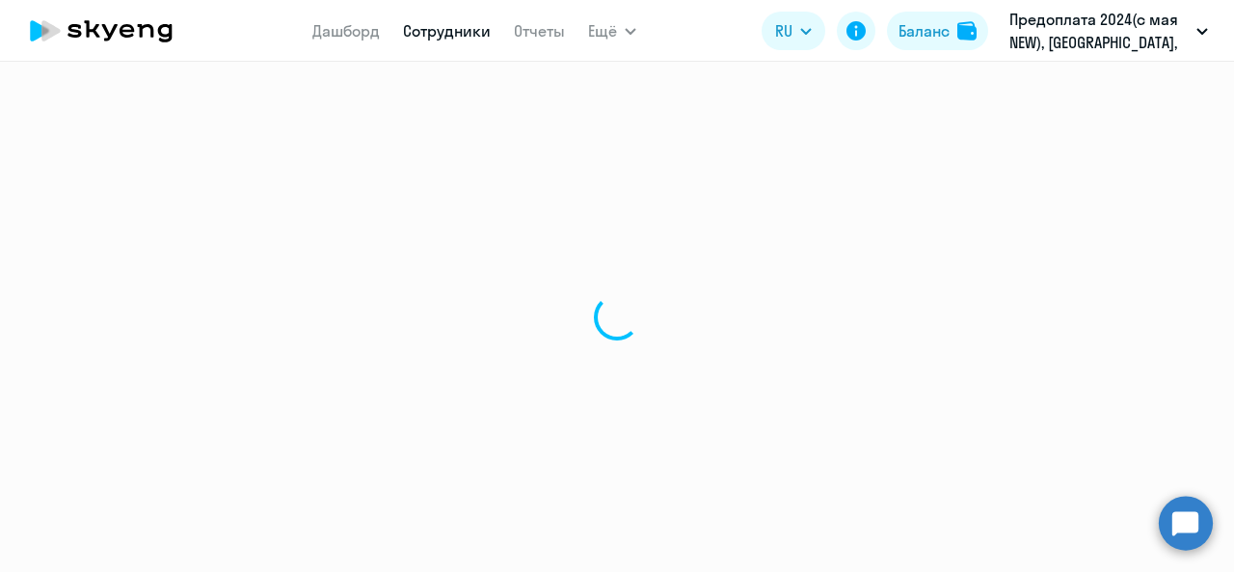
select select "30"
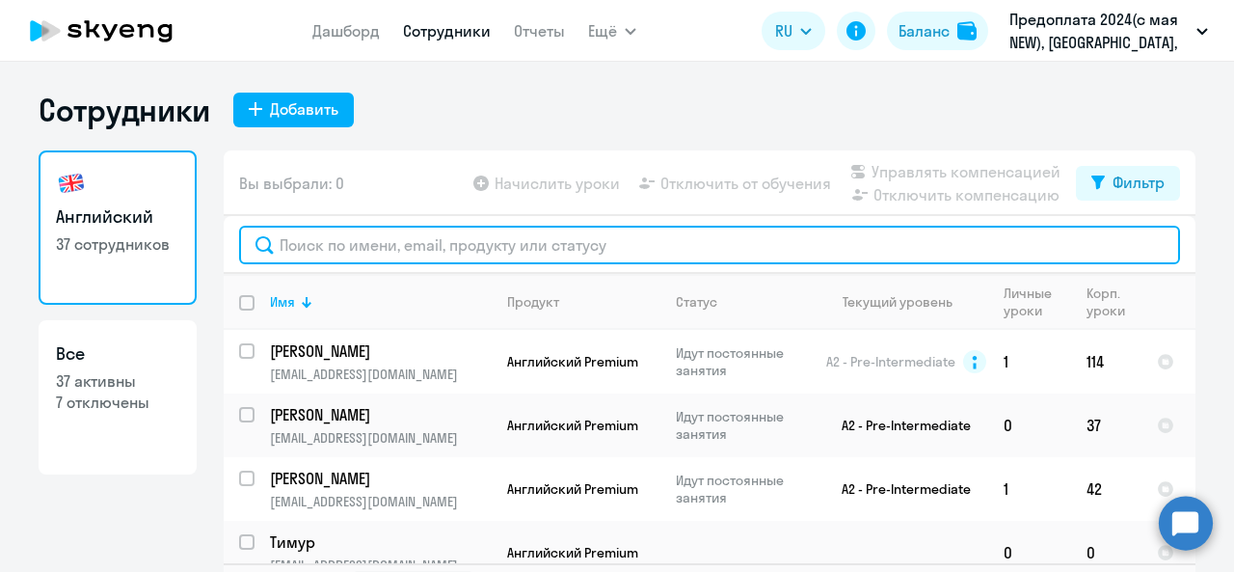
click at [394, 243] on input "text" at bounding box center [709, 245] width 941 height 39
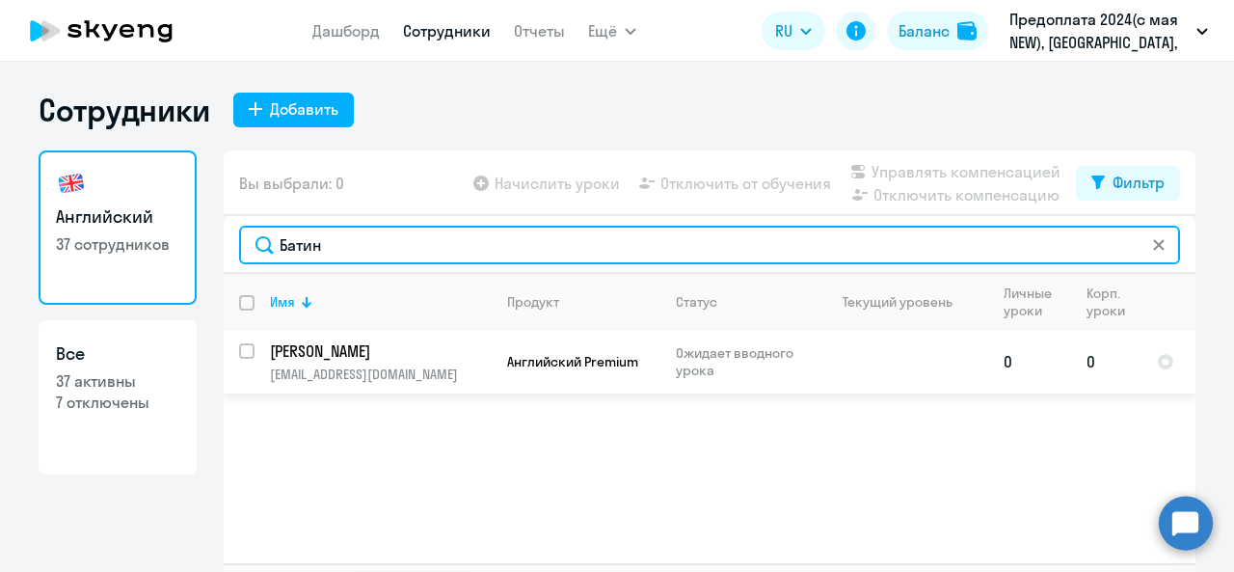
type input "Батин"
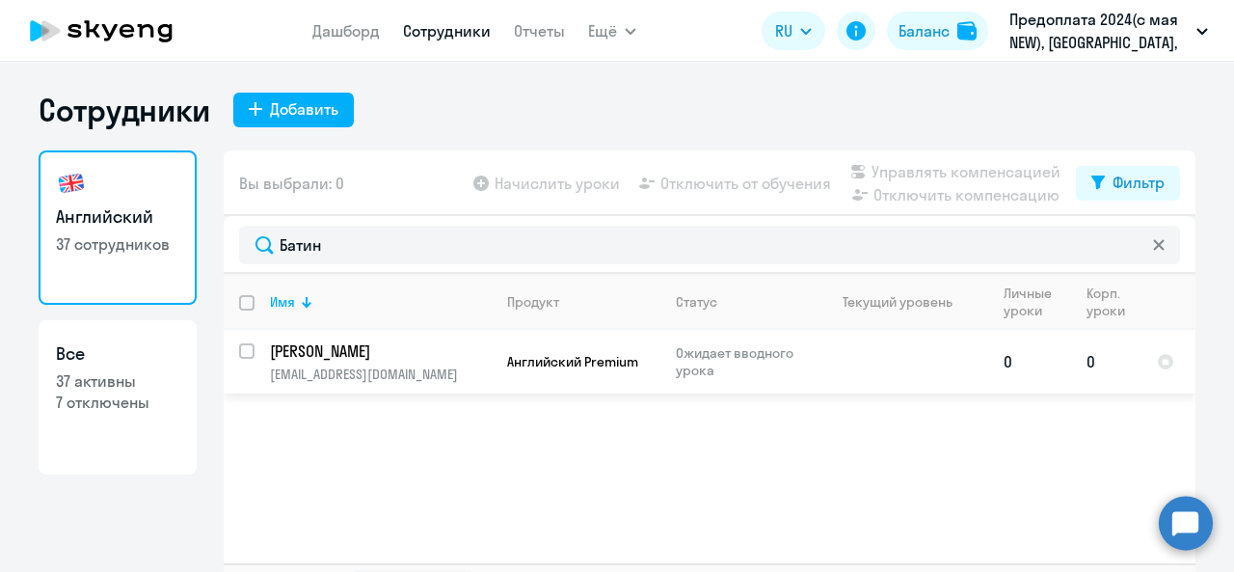
click at [820, 341] on td at bounding box center [898, 362] width 179 height 64
click at [242, 353] on input "select row 42363056" at bounding box center [258, 362] width 39 height 39
checkbox input "true"
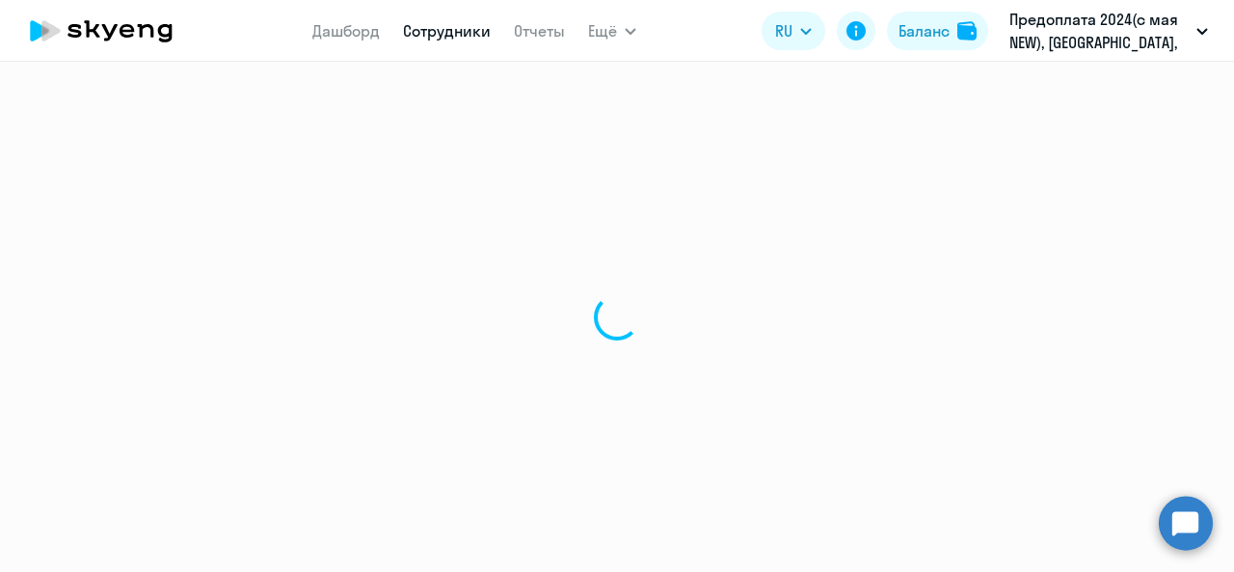
click at [484, 176] on div at bounding box center [617, 317] width 1234 height 510
select select "english"
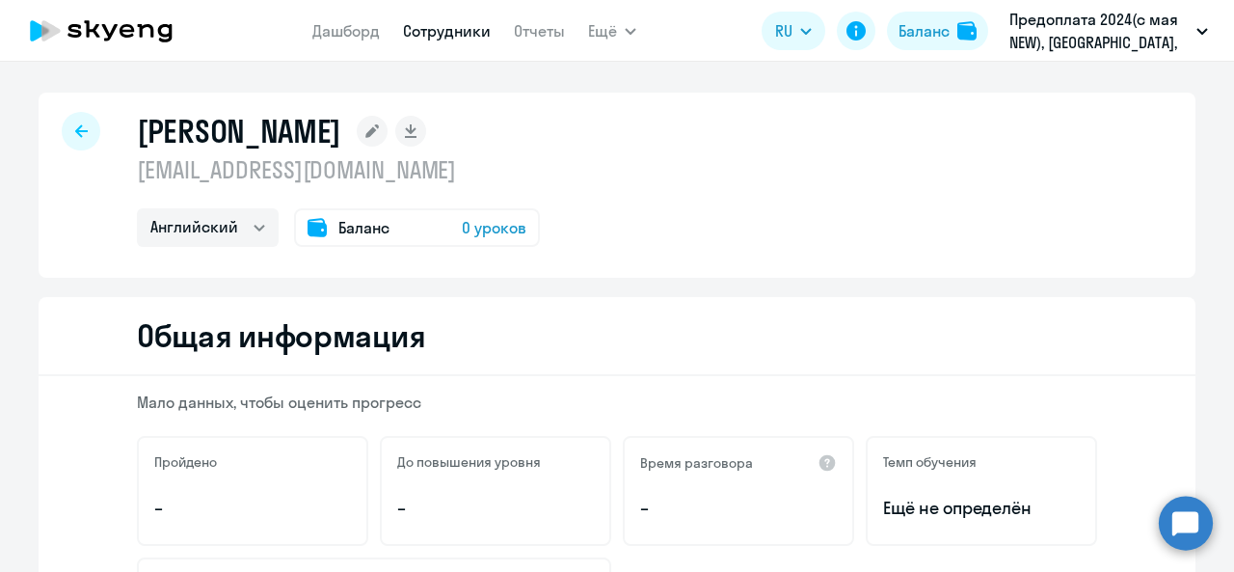
click at [416, 220] on div "Баланс 0 уроков" at bounding box center [417, 227] width 246 height 39
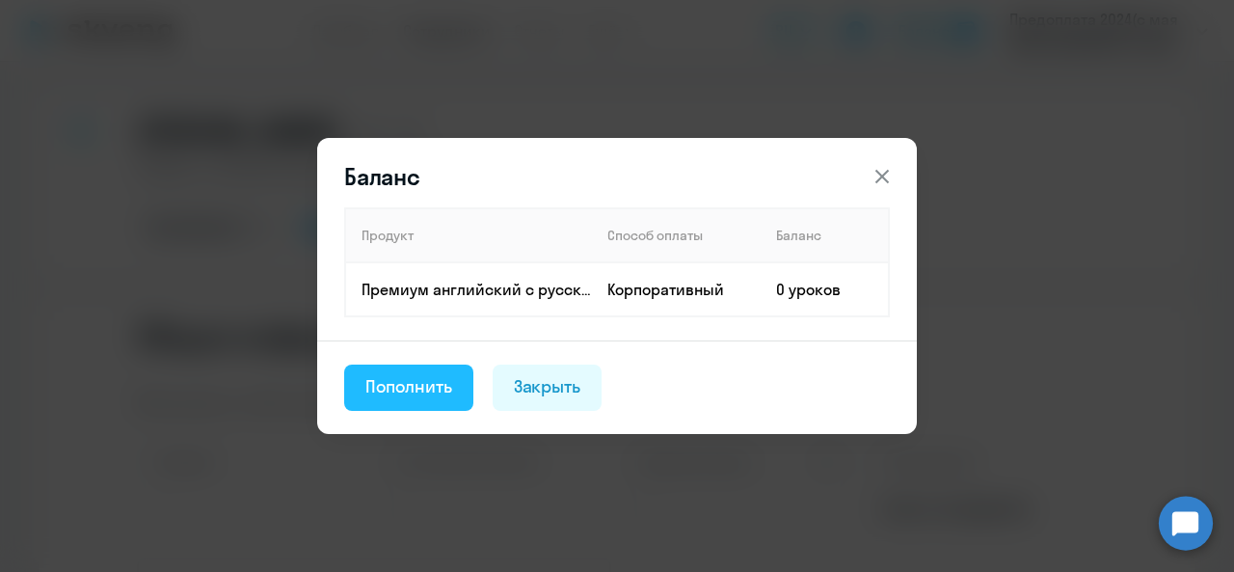
click at [422, 401] on button "Пополнить" at bounding box center [408, 388] width 129 height 46
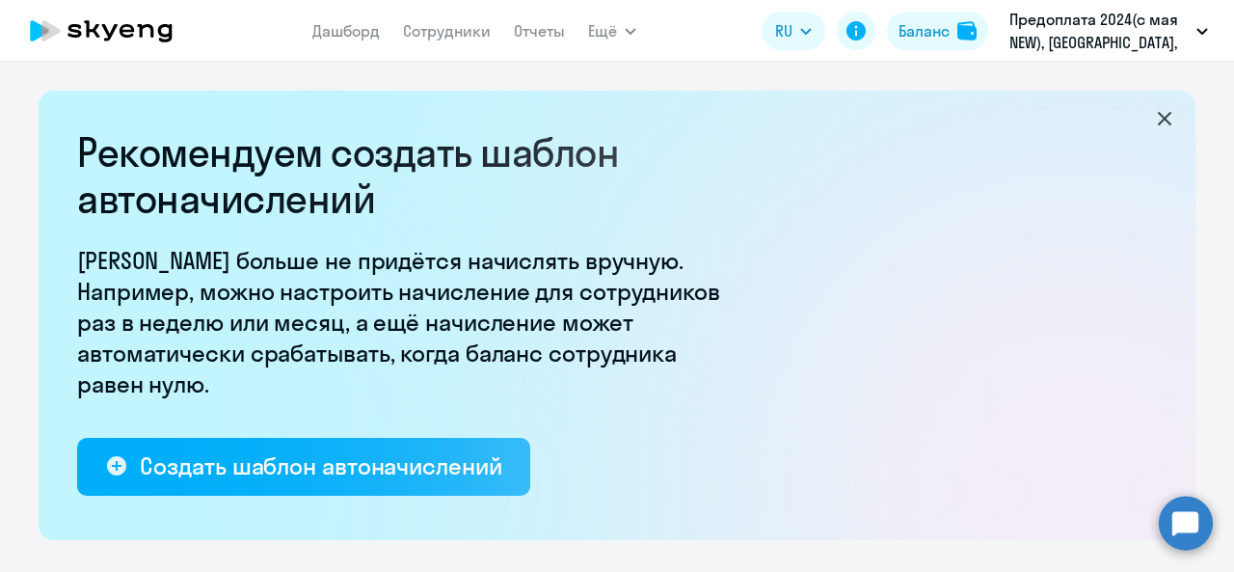
select select "10"
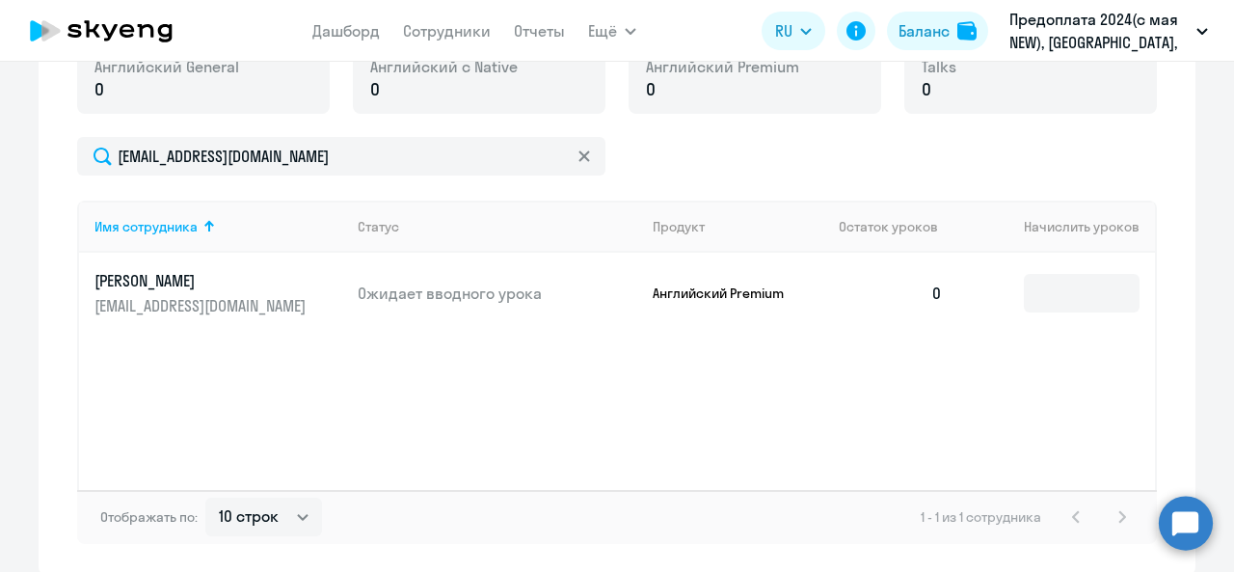
scroll to position [761, 0]
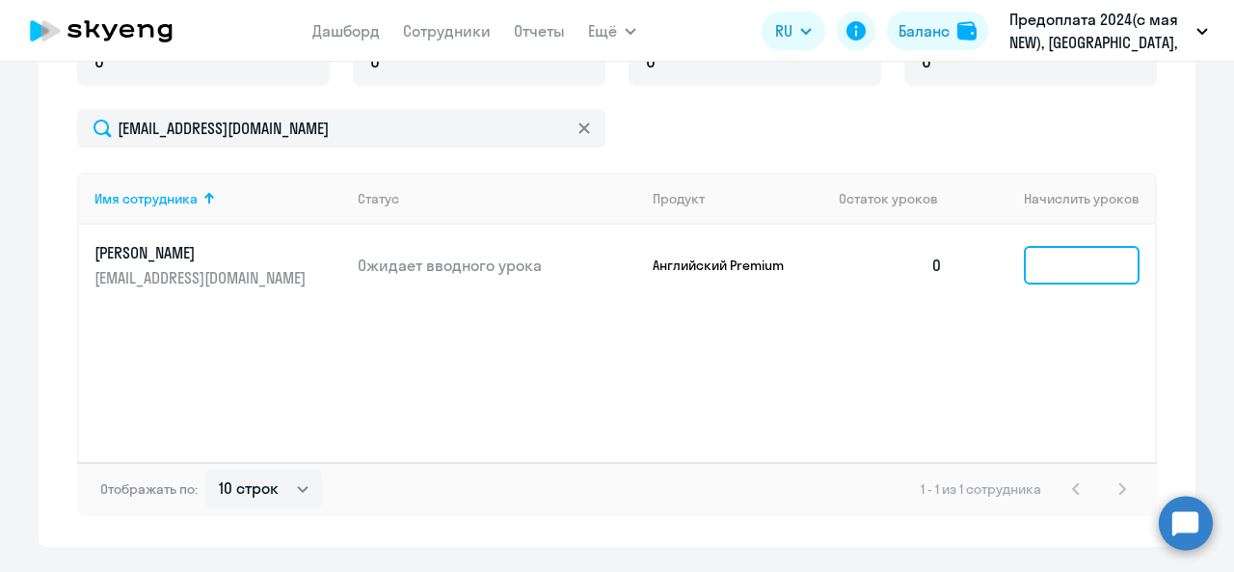
click at [1062, 262] on input at bounding box center [1082, 265] width 116 height 39
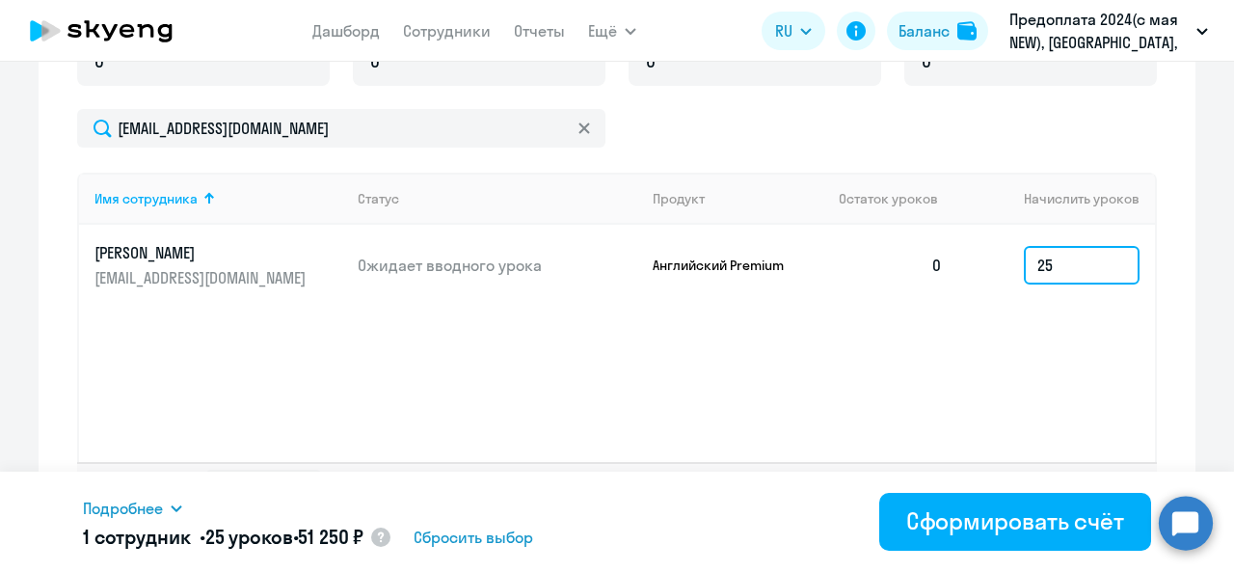
type input "25"
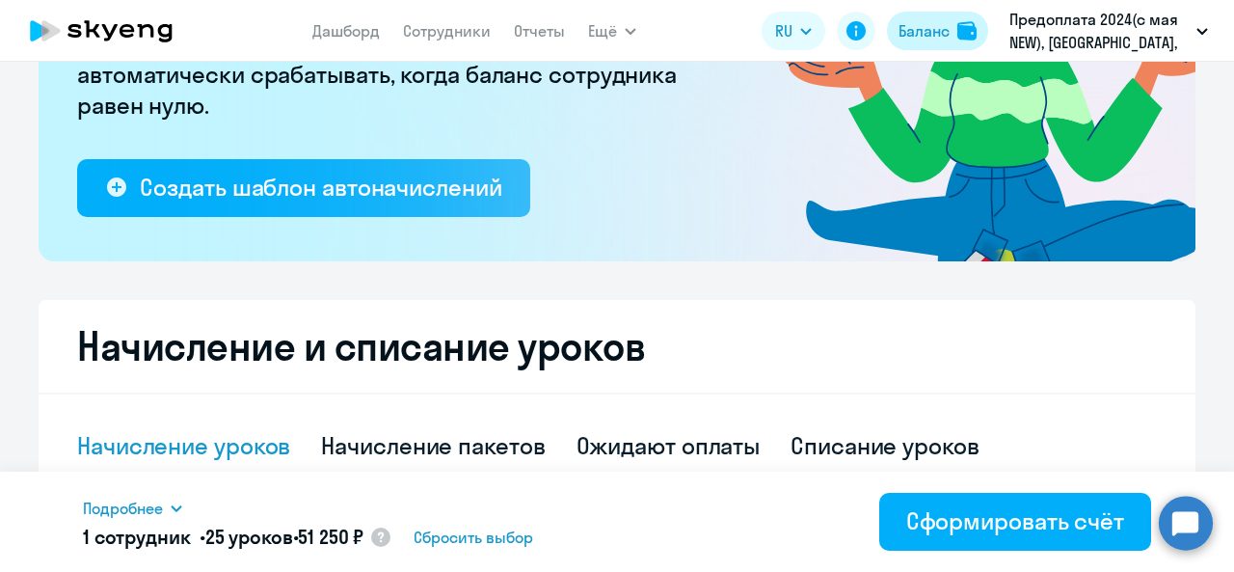
click at [945, 16] on button "Баланс" at bounding box center [937, 31] width 101 height 39
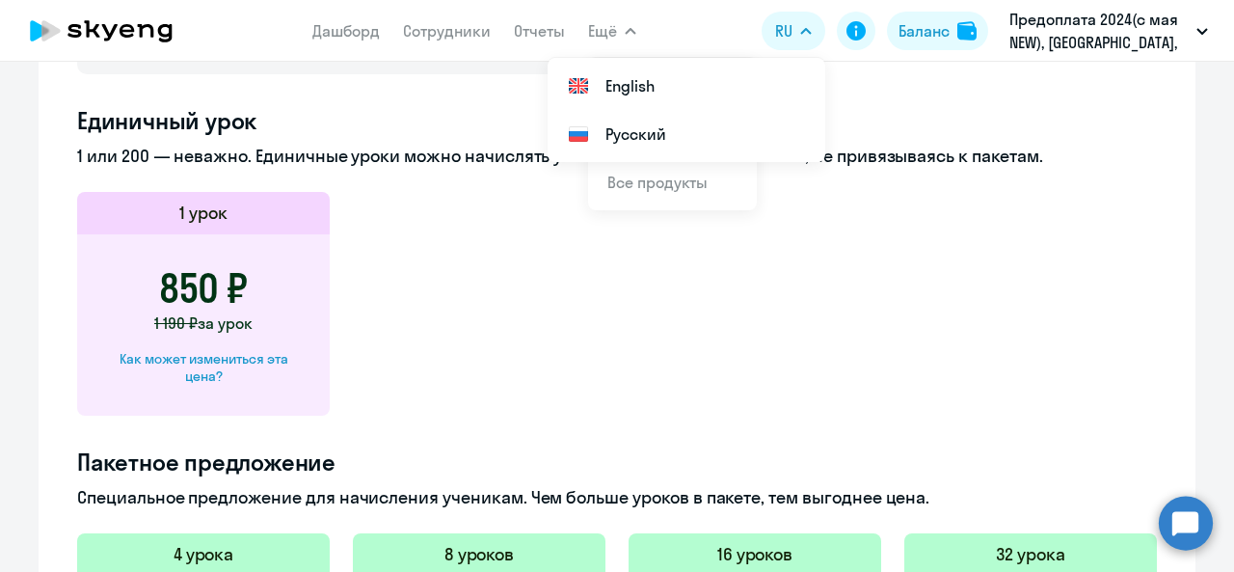
scroll to position [857, 0]
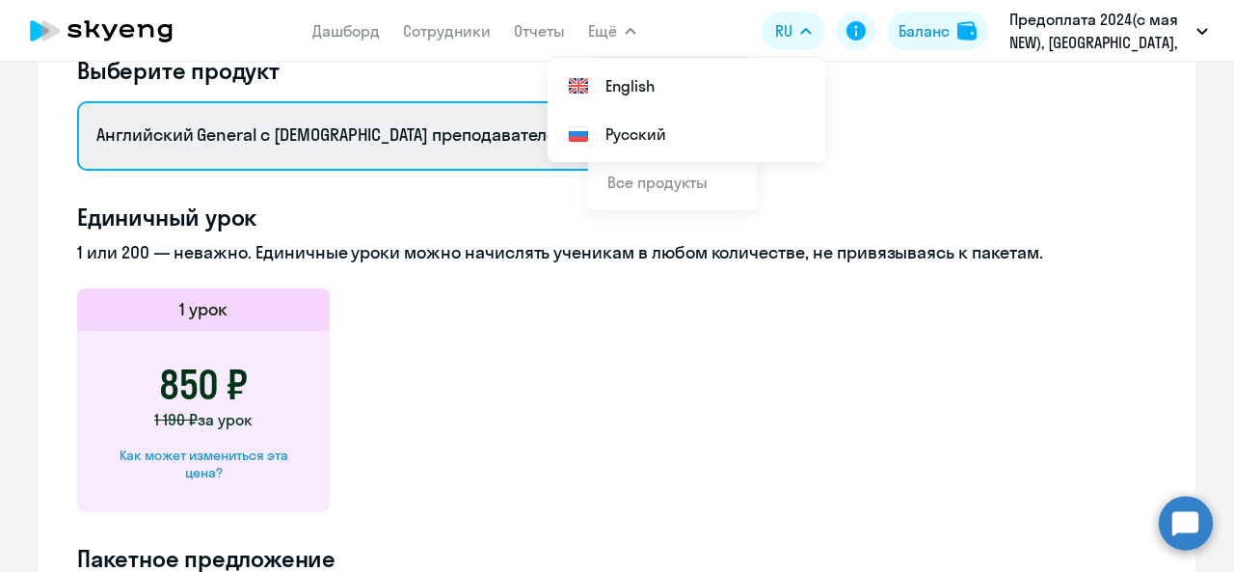
click at [330, 153] on select "Английский General с [DEMOGRAPHIC_DATA] преподавателем Английский General с [DE…" at bounding box center [343, 135] width 532 height 69
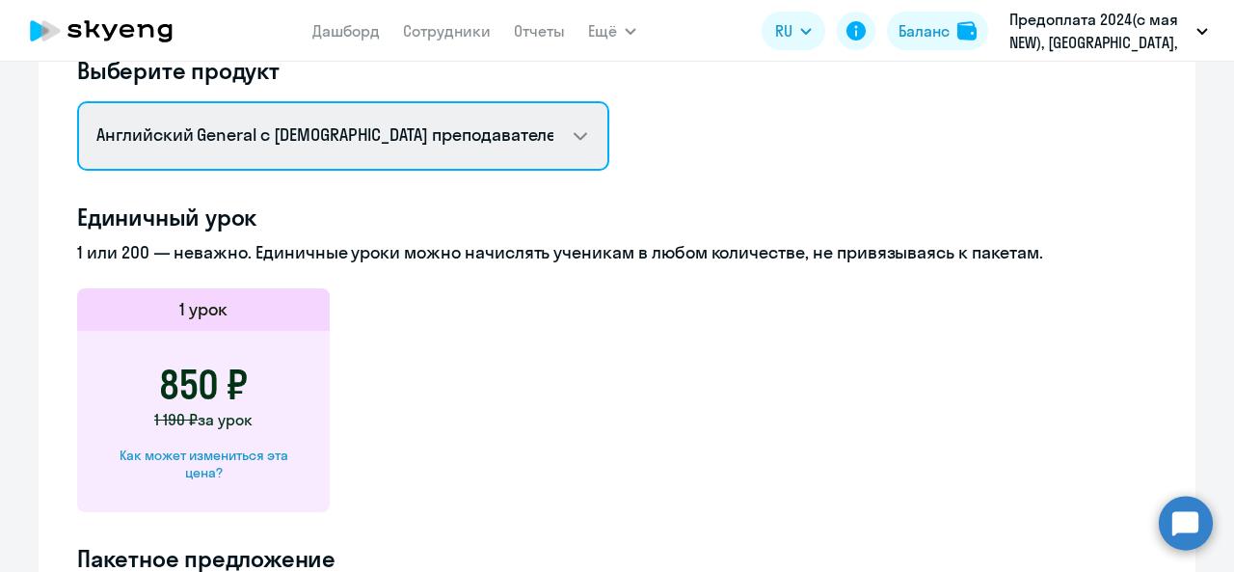
select select "english_adult_not_native_speaker_premium"
click at [77, 101] on select "Английский General с [DEMOGRAPHIC_DATA] преподавателем Английский General с [DE…" at bounding box center [343, 135] width 532 height 69
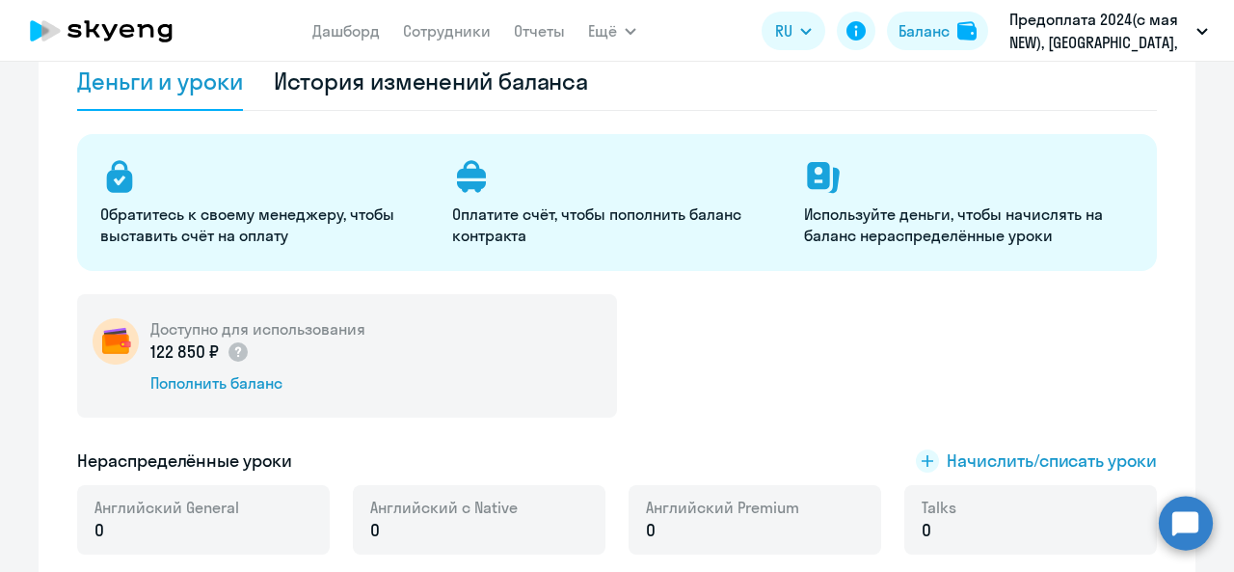
scroll to position [0, 0]
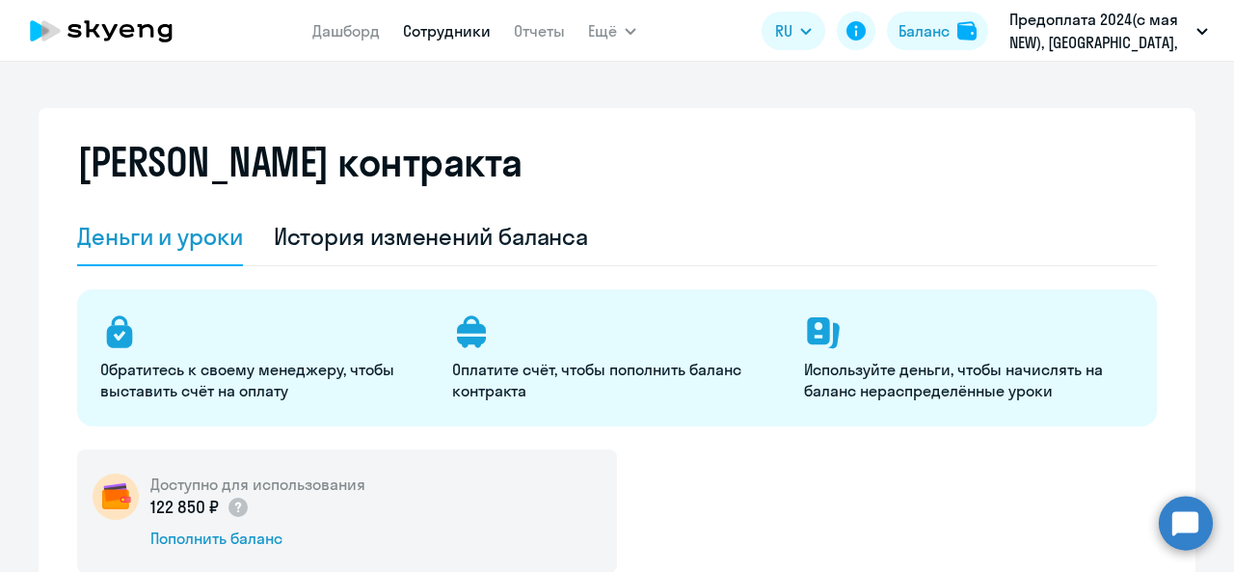
click at [446, 35] on link "Сотрудники" at bounding box center [447, 30] width 88 height 19
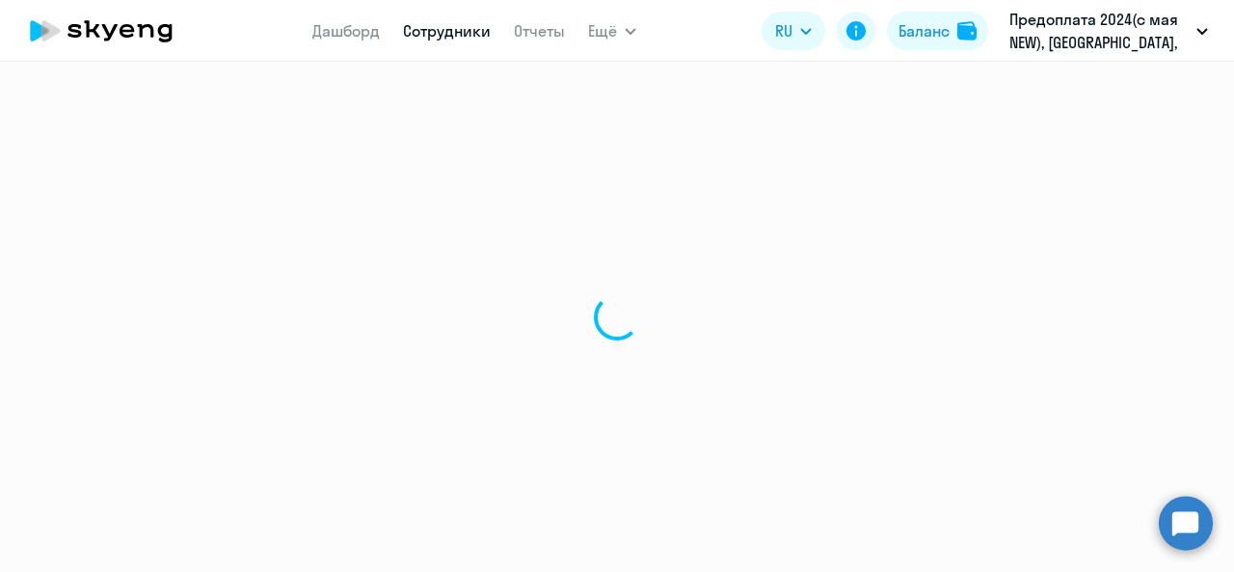
select select "30"
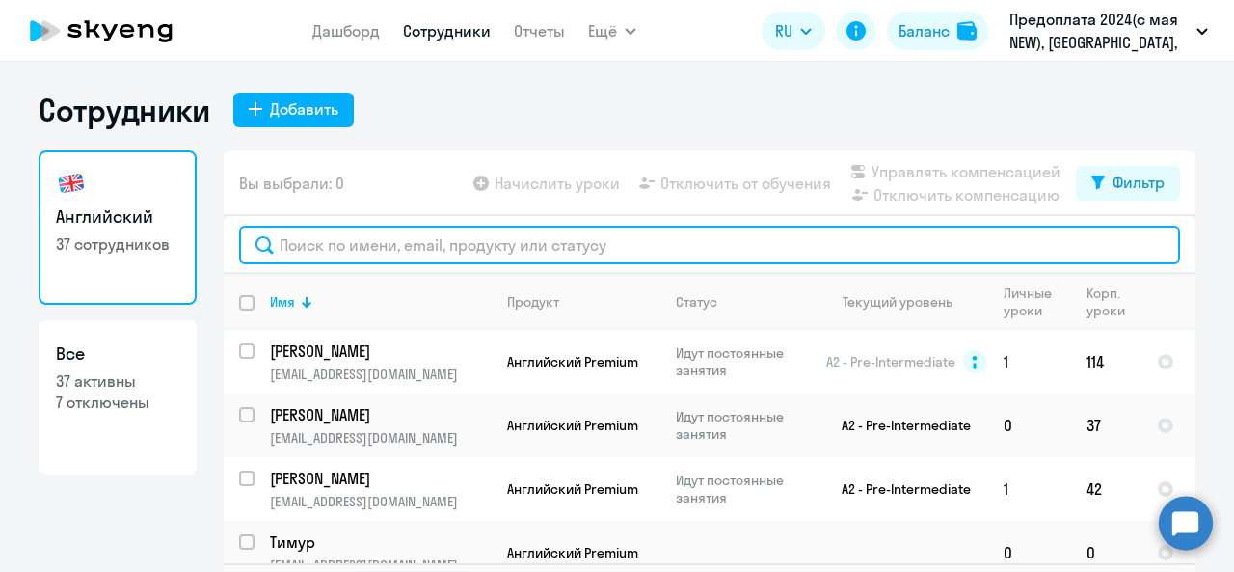
click at [377, 246] on input "text" at bounding box center [709, 245] width 941 height 39
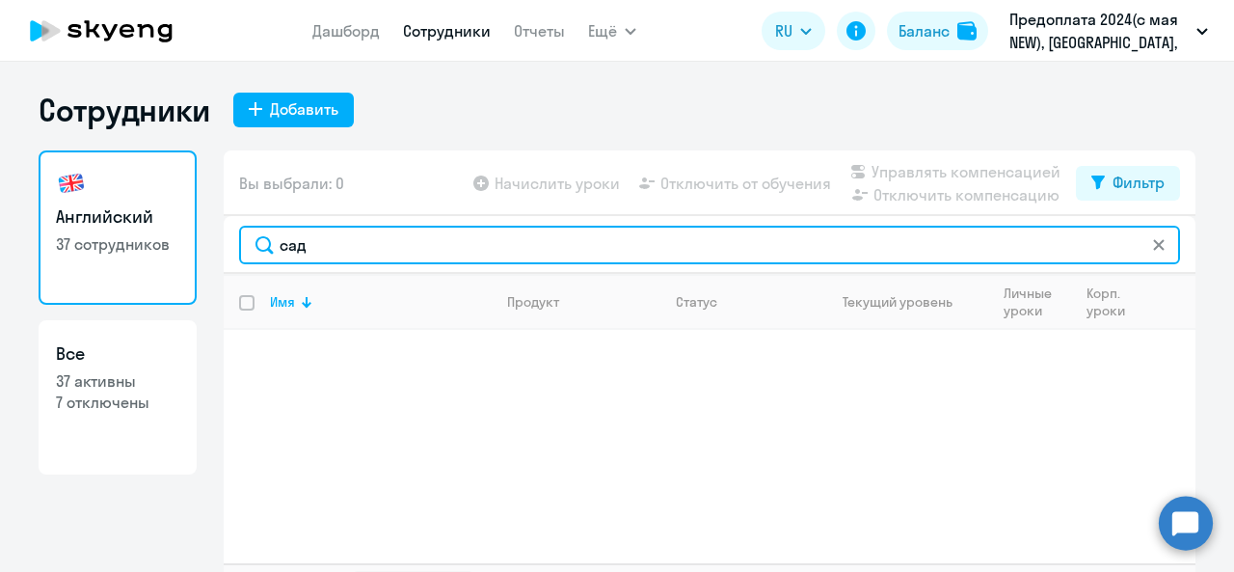
drag, startPoint x: 334, startPoint y: 249, endPoint x: 246, endPoint y: 241, distance: 88.1
click at [246, 241] on input "сад" at bounding box center [709, 245] width 941 height 39
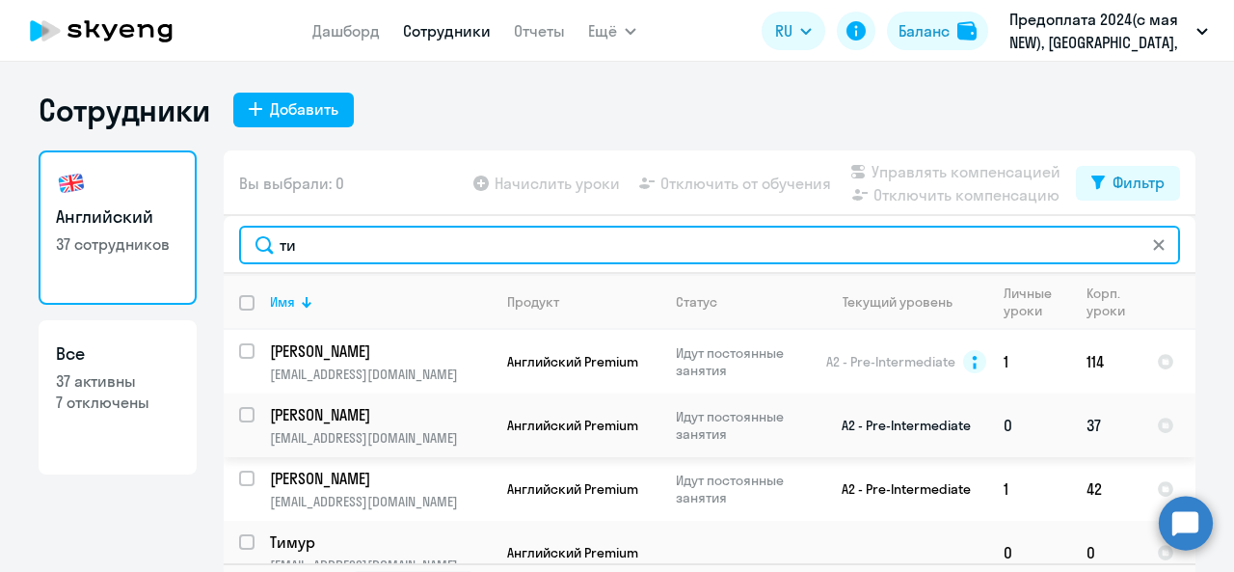
scroll to position [96, 0]
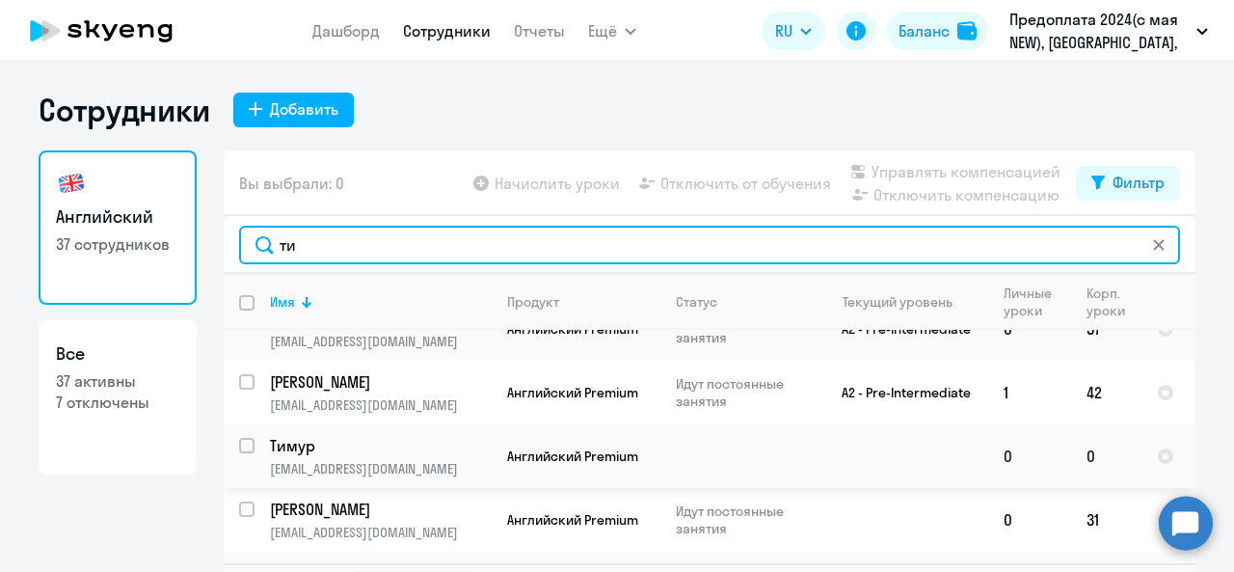
type input "ти"
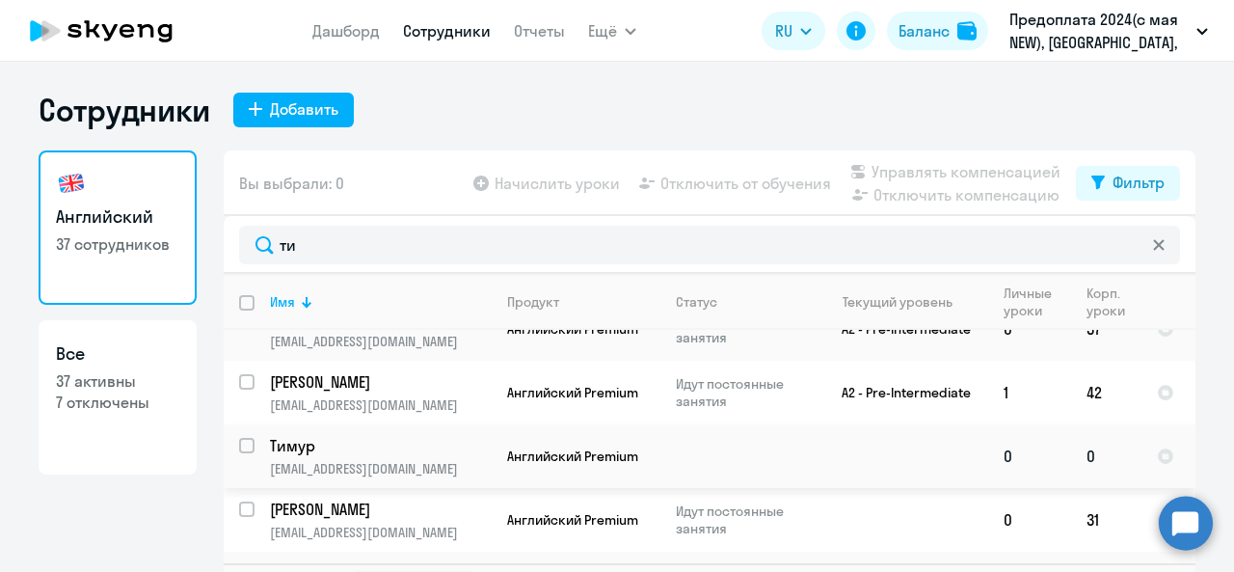
click at [425, 446] on p "Тимур" at bounding box center [379, 445] width 218 height 21
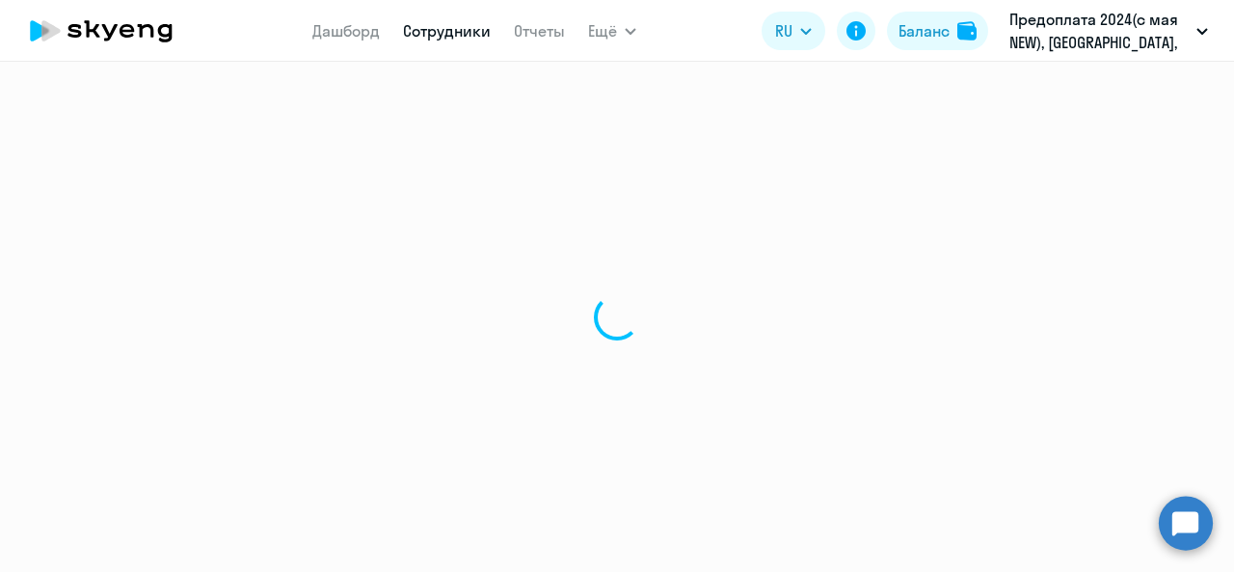
select select "english"
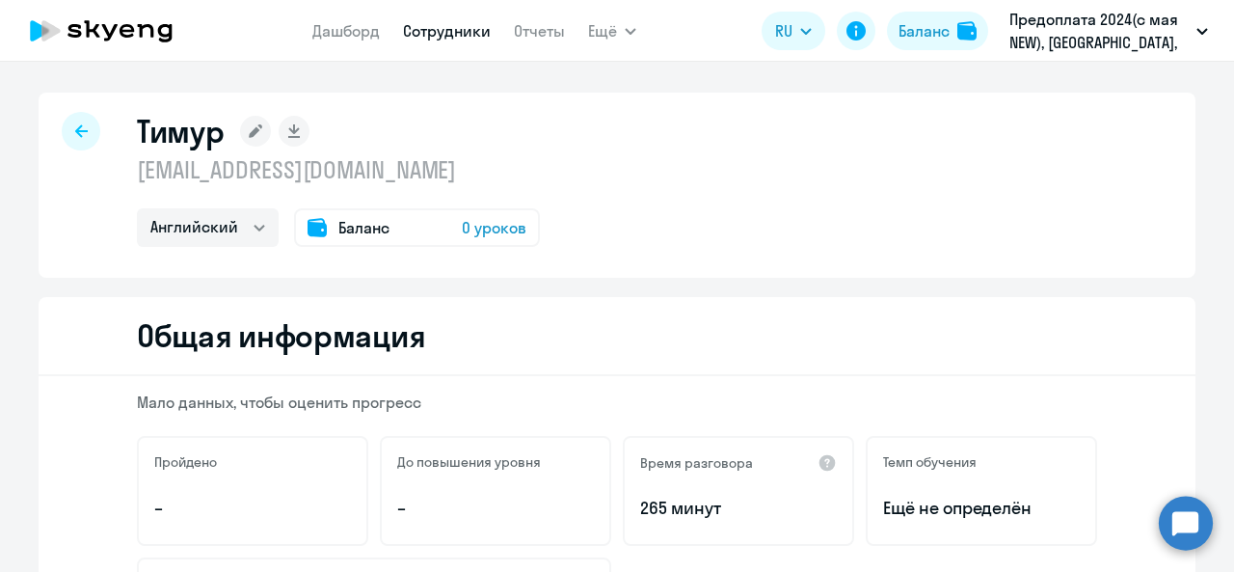
click at [364, 240] on div "Баланс 0 уроков" at bounding box center [417, 227] width 246 height 39
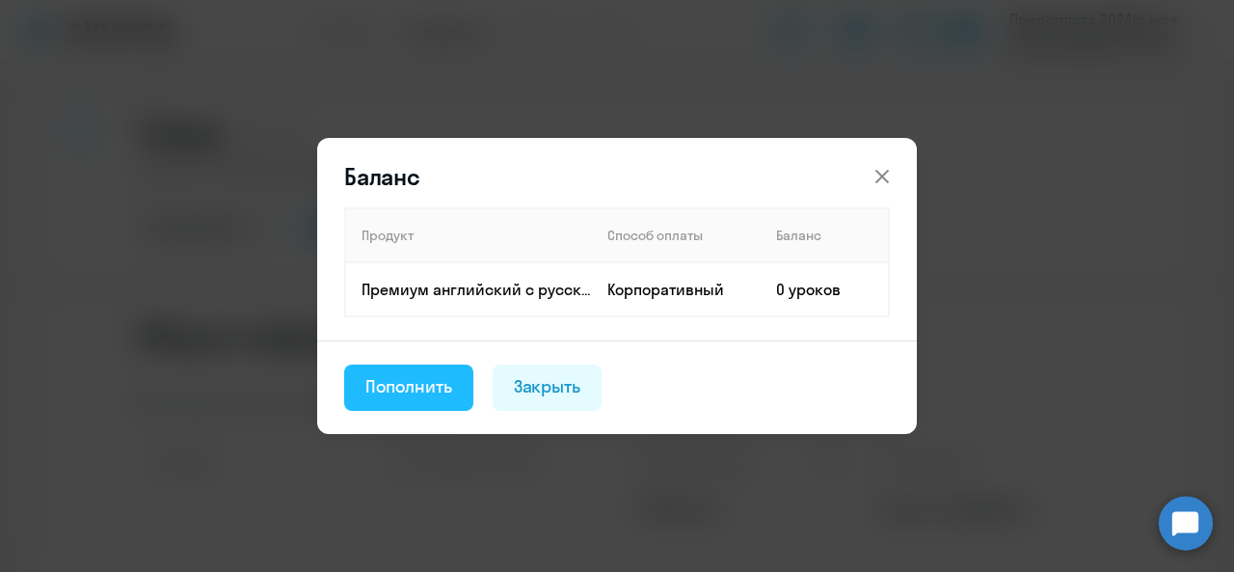
click at [424, 384] on div "Пополнить" at bounding box center [408, 386] width 87 height 25
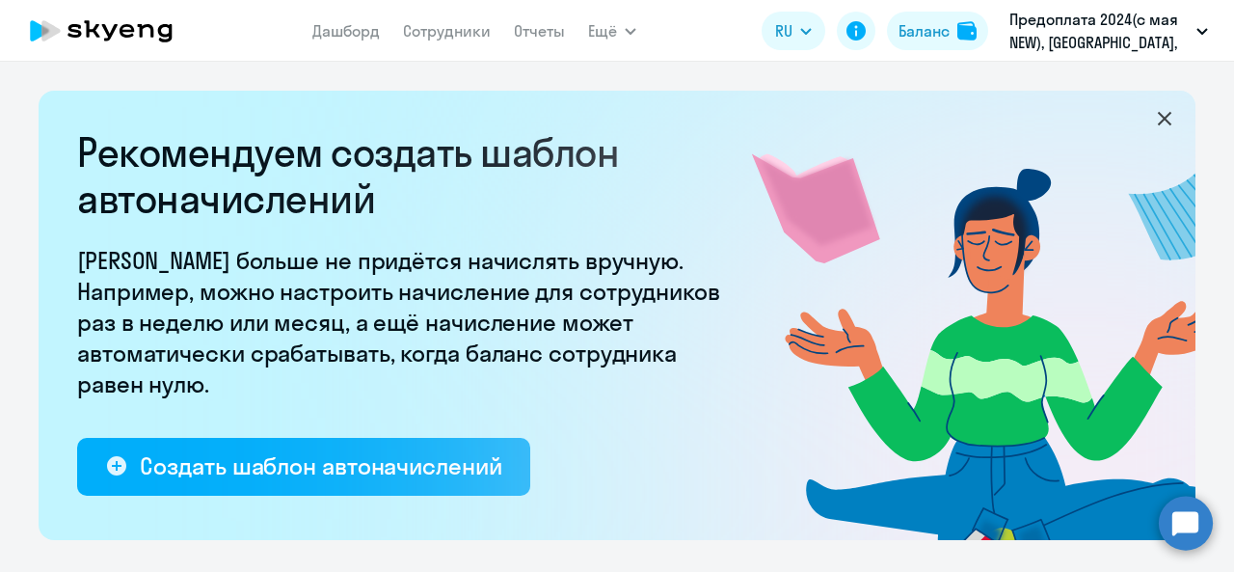
select select "10"
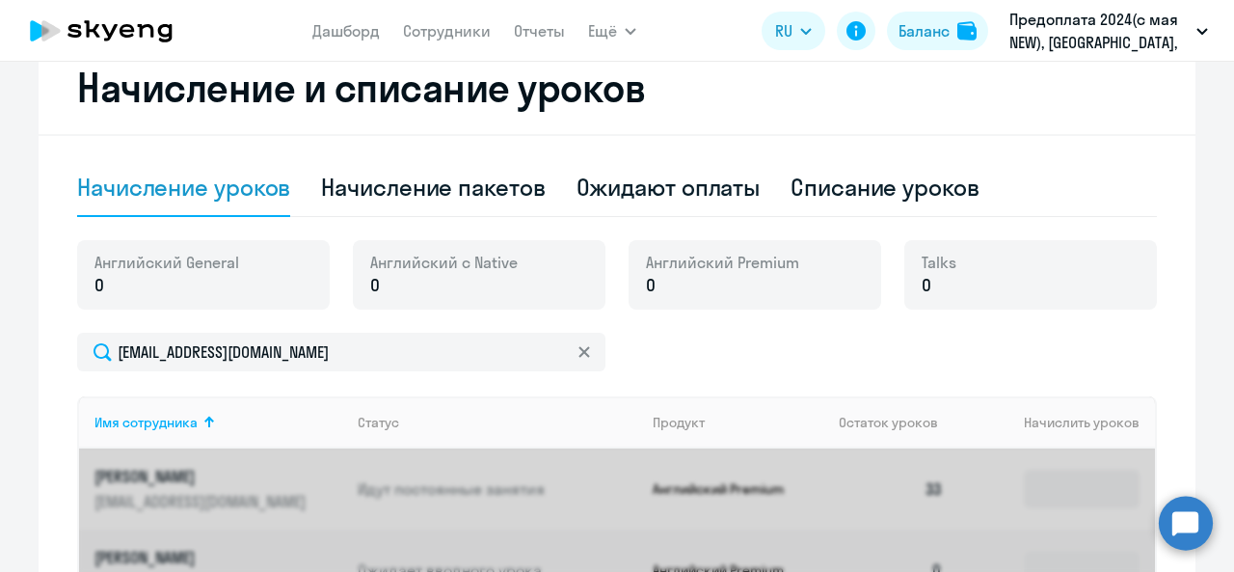
scroll to position [675, 0]
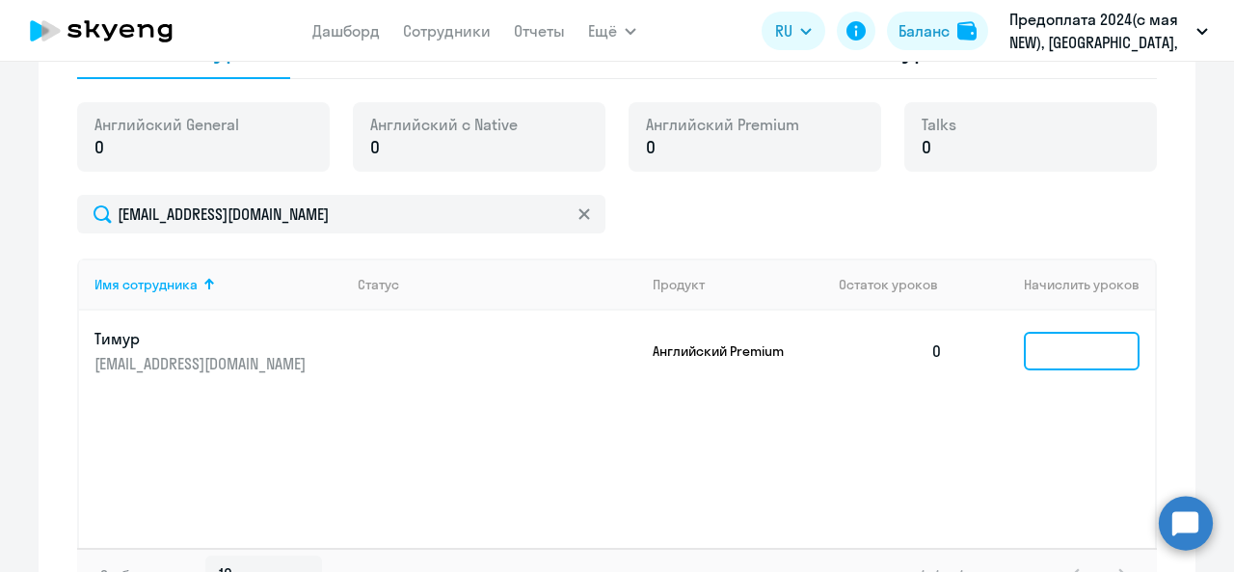
click at [1044, 342] on input at bounding box center [1082, 351] width 116 height 39
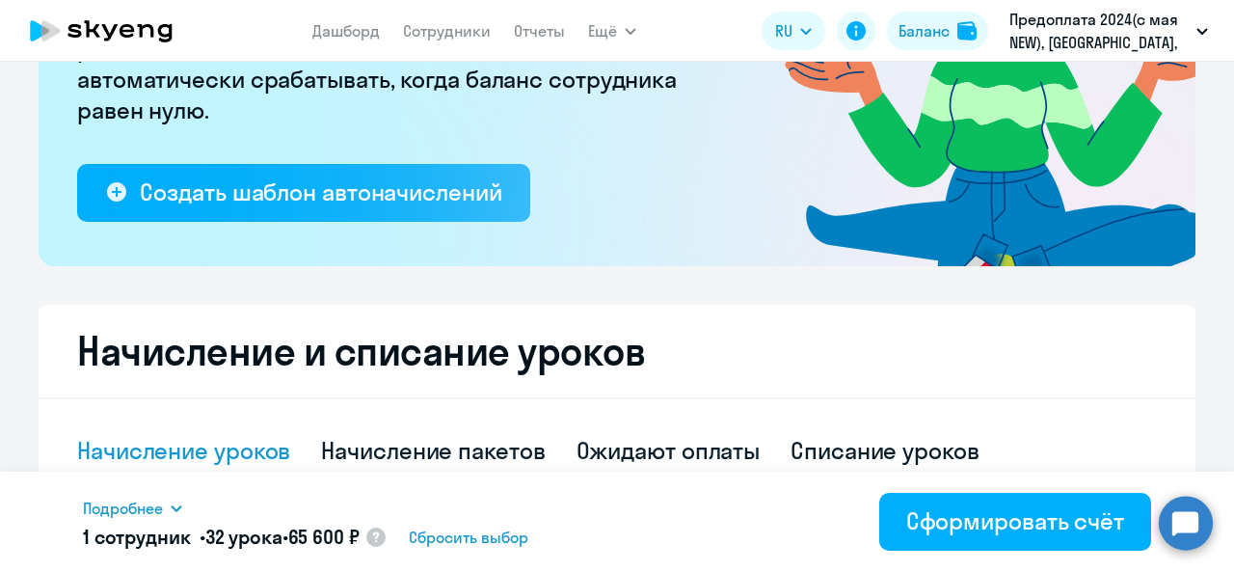
scroll to position [482, 0]
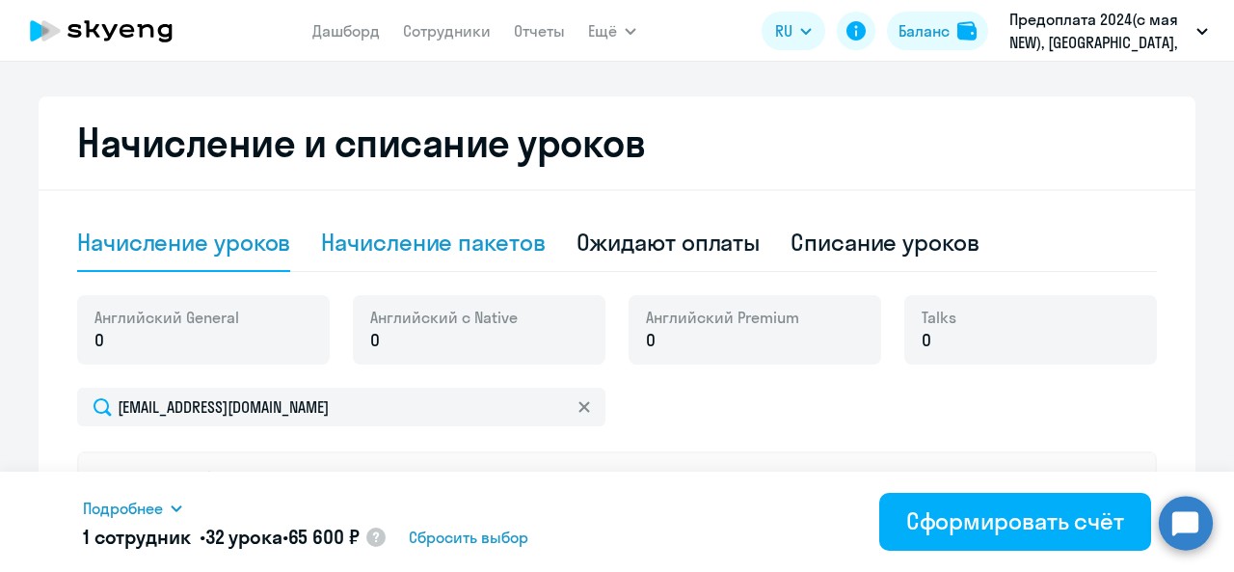
type input "32"
click at [411, 236] on div "Начисление пакетов" at bounding box center [433, 242] width 224 height 31
select select "10"
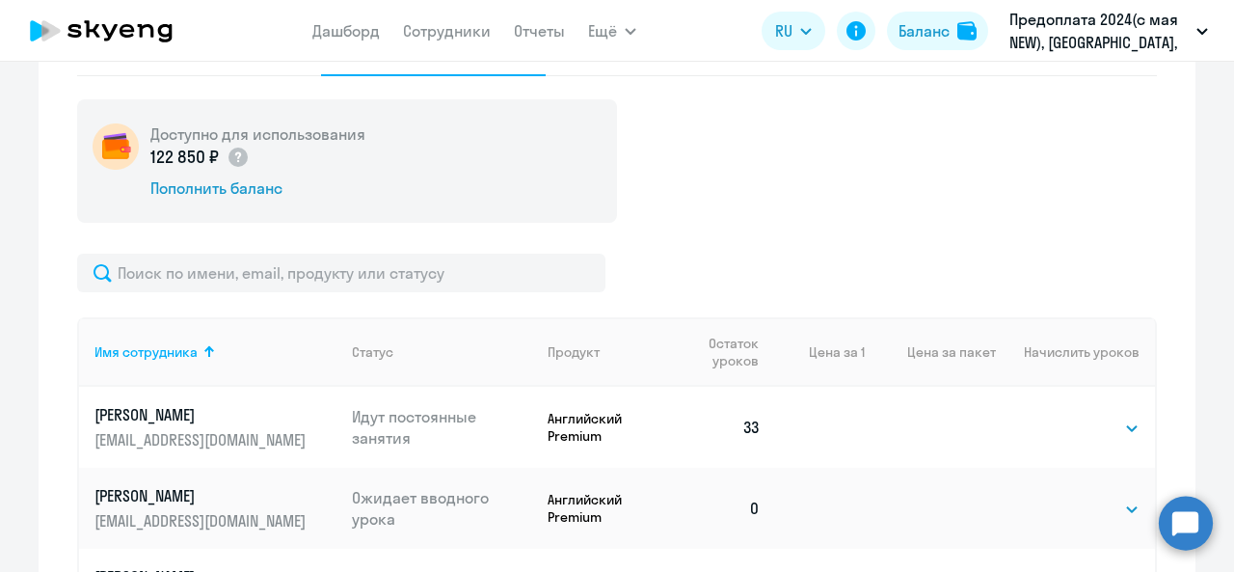
scroll to position [675, 0]
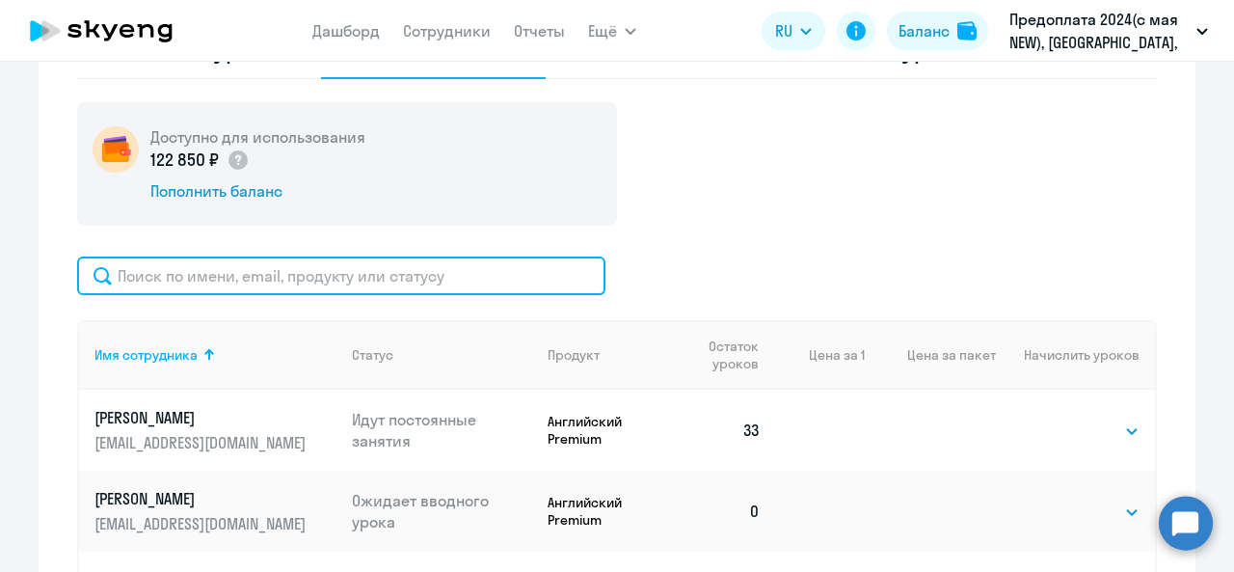
click at [262, 267] on input "text" at bounding box center [341, 276] width 528 height 39
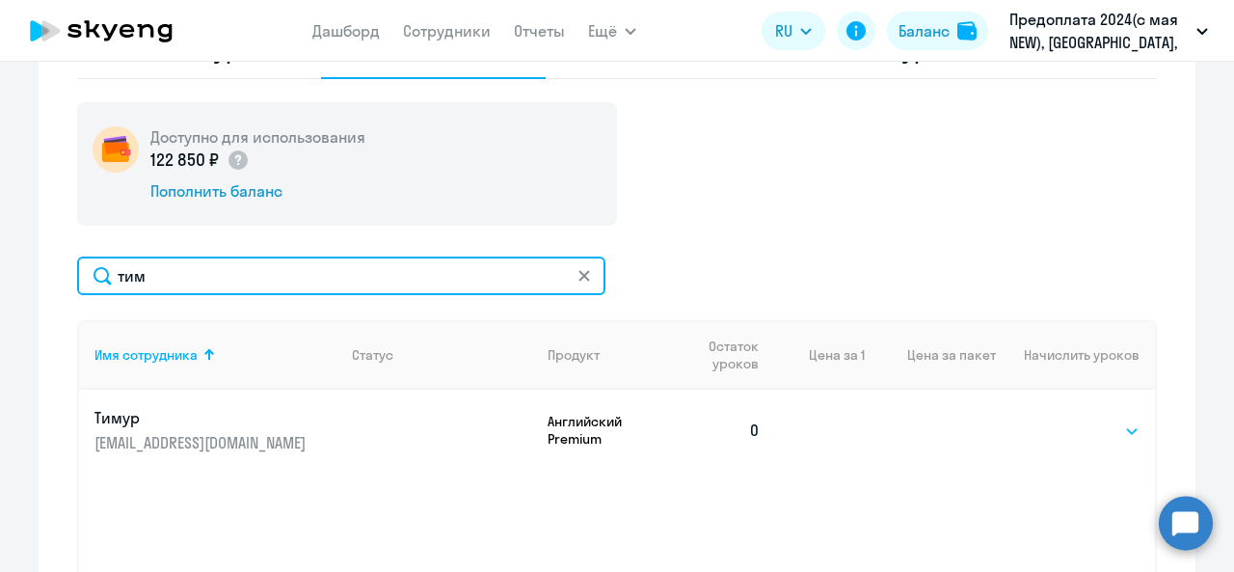
type input "тим"
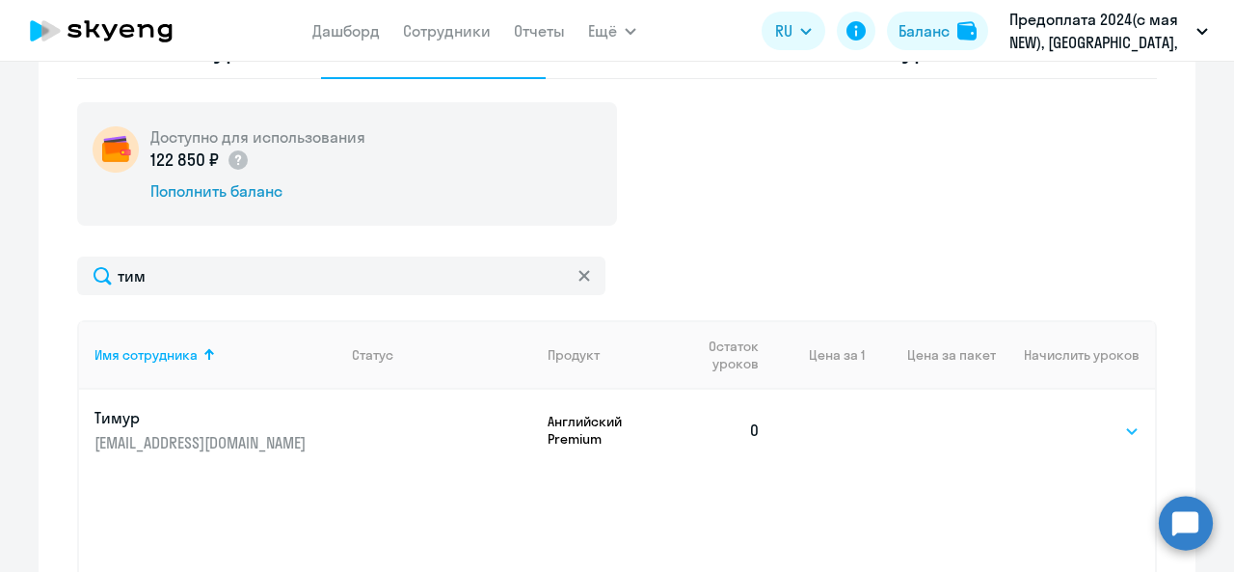
click at [1072, 431] on select "Выбрать 4 8 16 32 64 96 128" at bounding box center [1100, 430] width 79 height 23
select select "32"
click at [1061, 419] on select "Выбрать 4 8 16 32 64 96 128" at bounding box center [1100, 430] width 79 height 23
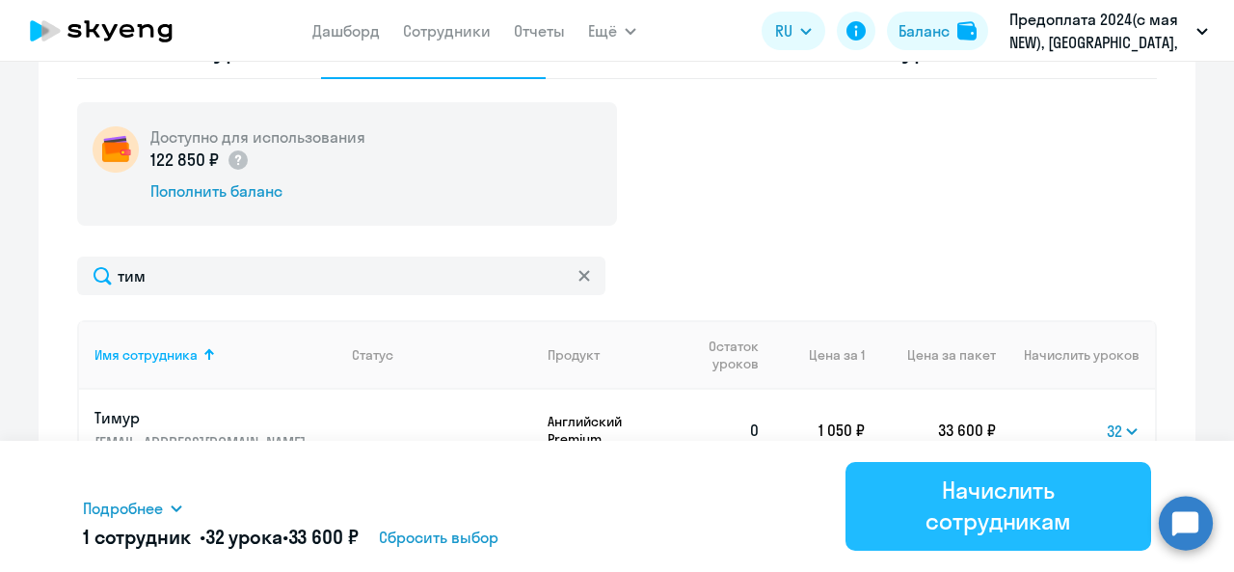
click at [913, 478] on div "Начислить сотрудникам" at bounding box center [999, 505] width 252 height 62
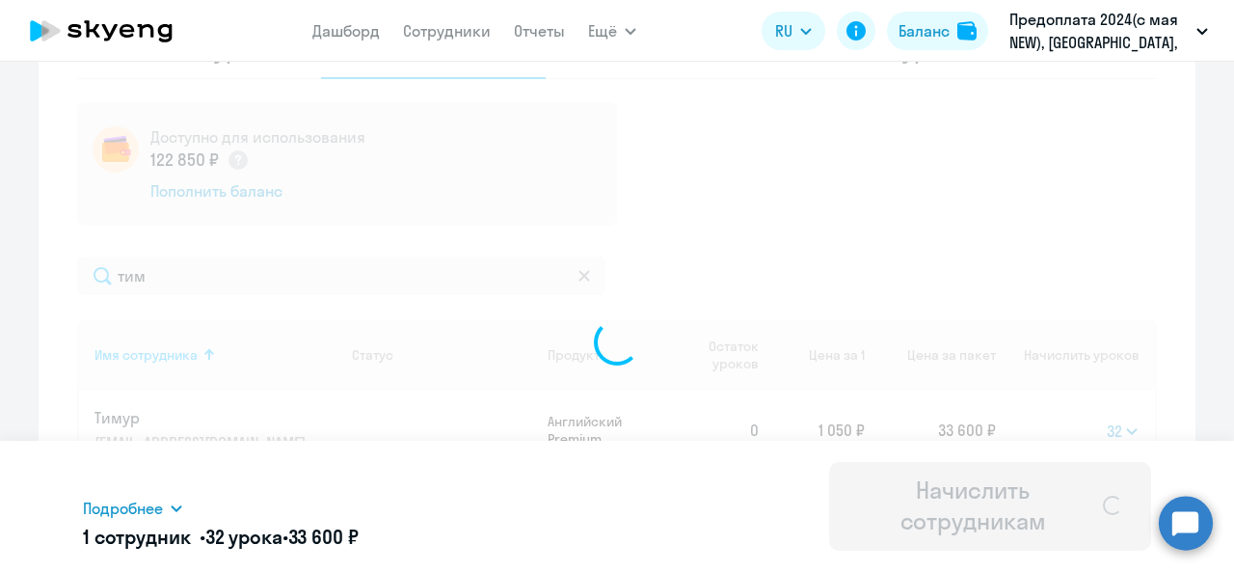
select select
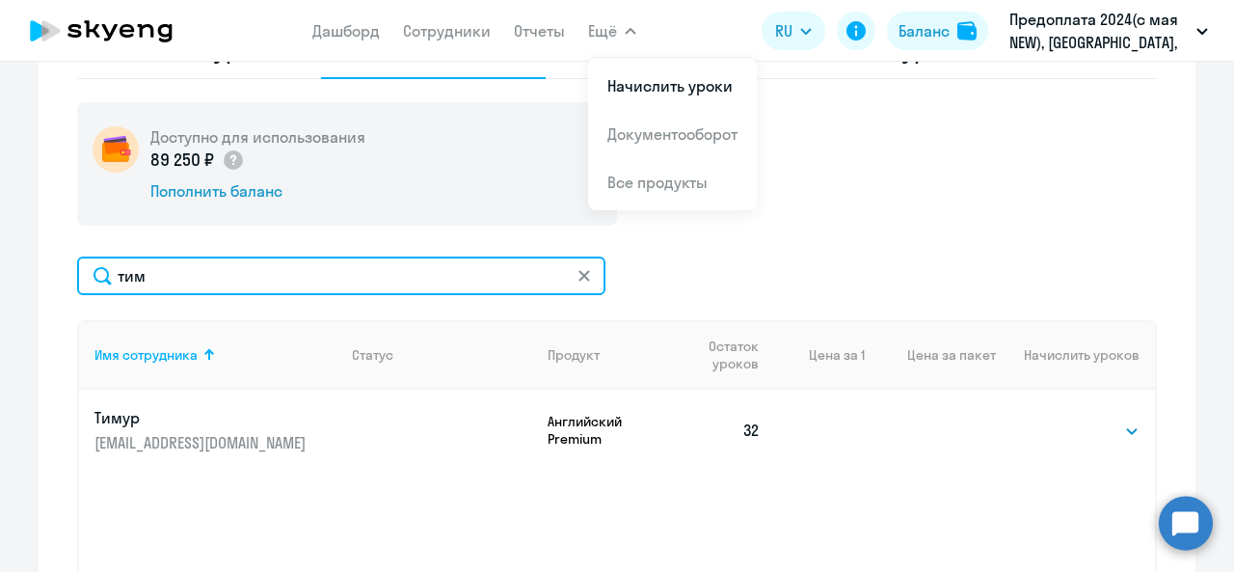
drag, startPoint x: 189, startPoint y: 268, endPoint x: 108, endPoint y: 275, distance: 81.3
click at [108, 275] on input "тим" at bounding box center [341, 276] width 528 height 39
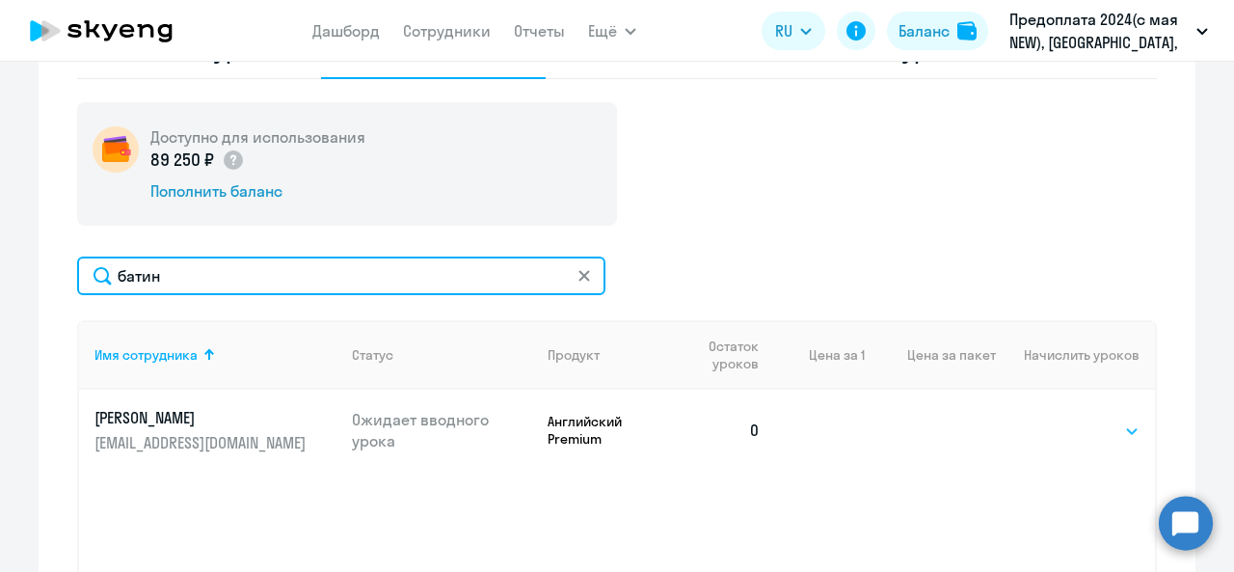
type input "батин"
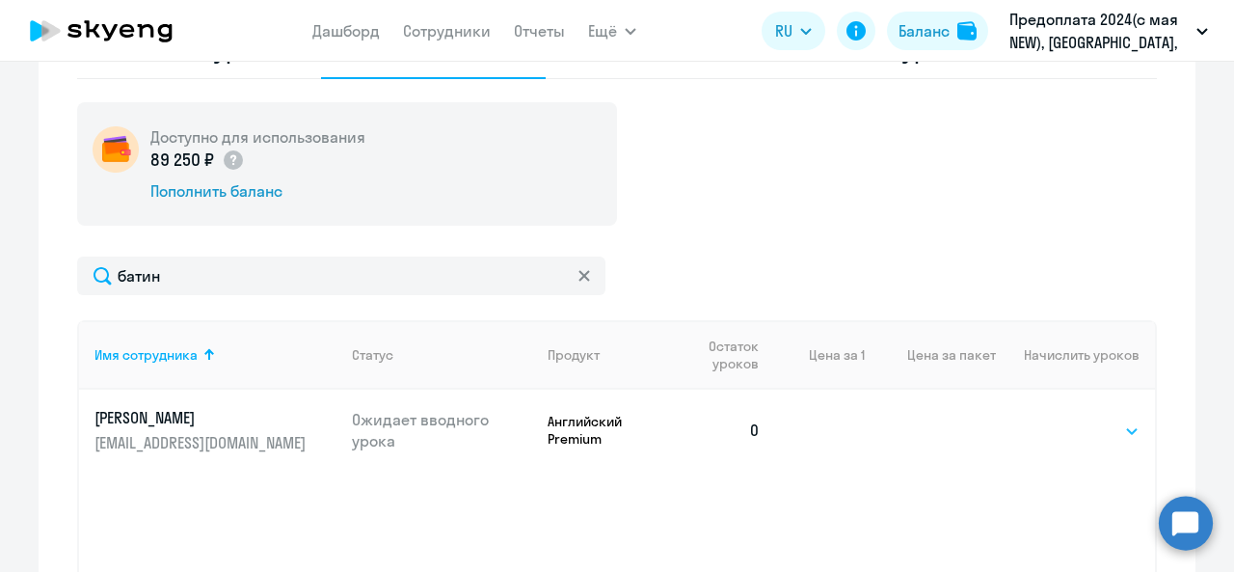
click at [1084, 442] on select "Выбрать 4 8 16 32 64 96 128" at bounding box center [1100, 430] width 79 height 23
select select "16"
click at [1061, 419] on select "Выбрать 4 8 16 32 64 96 128" at bounding box center [1100, 430] width 79 height 23
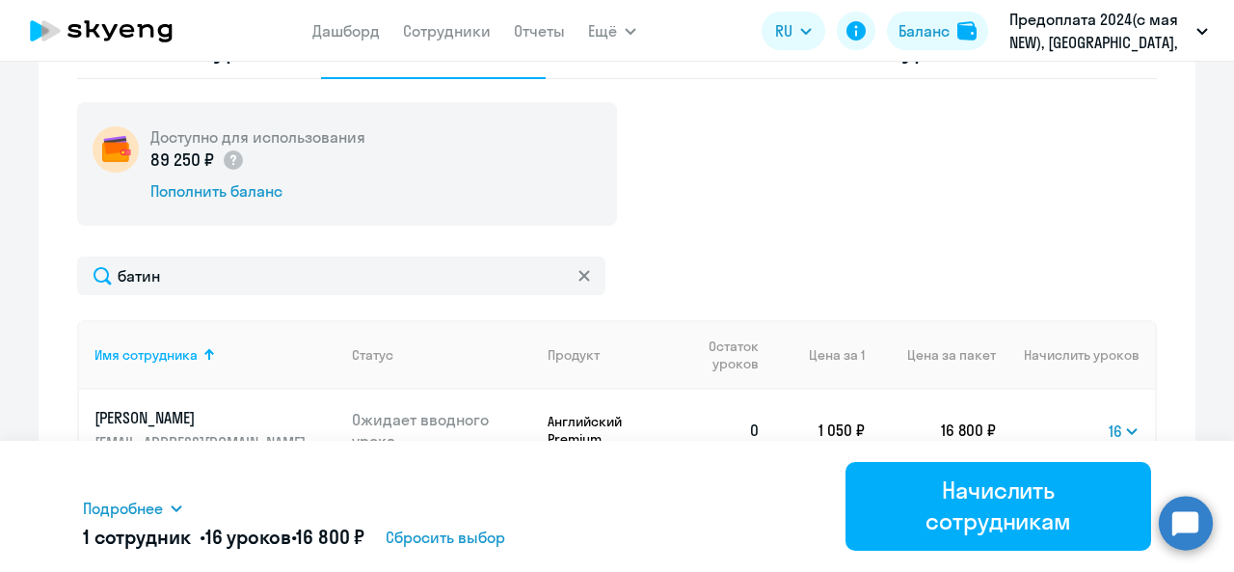
scroll to position [771, 0]
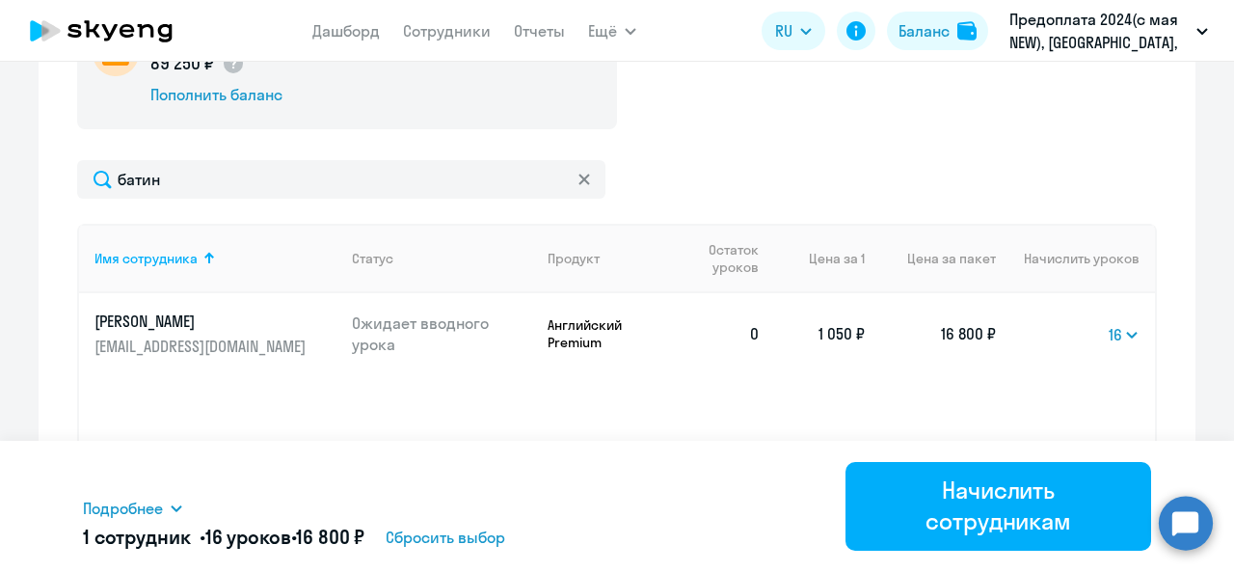
click at [1109, 346] on td "Выбрать 4 8 16 32 64 96 128 16" at bounding box center [1075, 333] width 159 height 81
click at [1114, 338] on select "Выбрать 4 8 16 32 64 96 128" at bounding box center [1124, 334] width 31 height 23
click at [714, 408] on div "Имя сотрудника Статус Продукт Остаток уроков Цена за 1 Цена за пакет Начислить …" at bounding box center [617, 368] width 1080 height 289
